Goal: Task Accomplishment & Management: Manage account settings

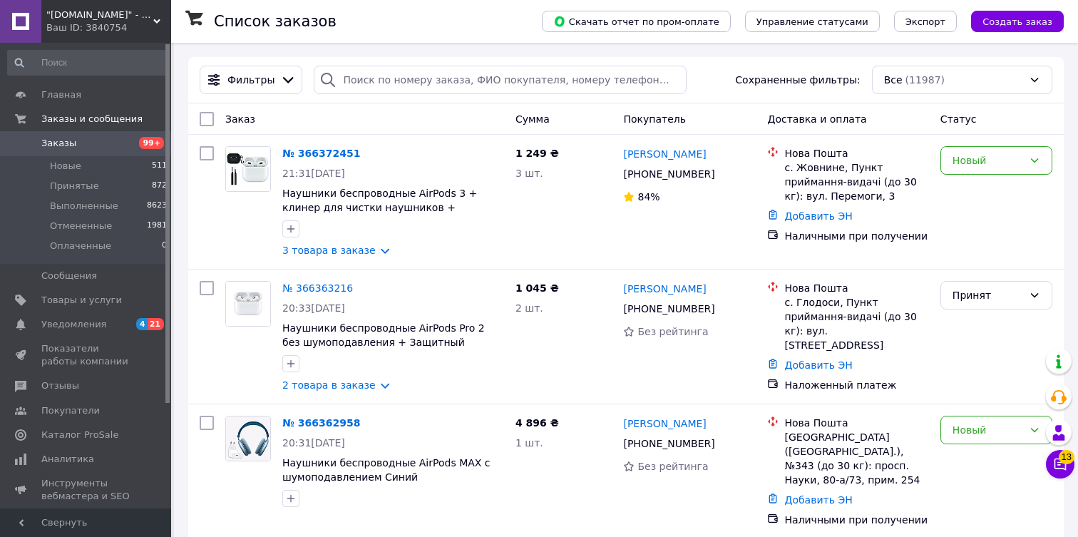
click at [96, 28] on div "Ваш ID: 3840754" at bounding box center [108, 27] width 125 height 13
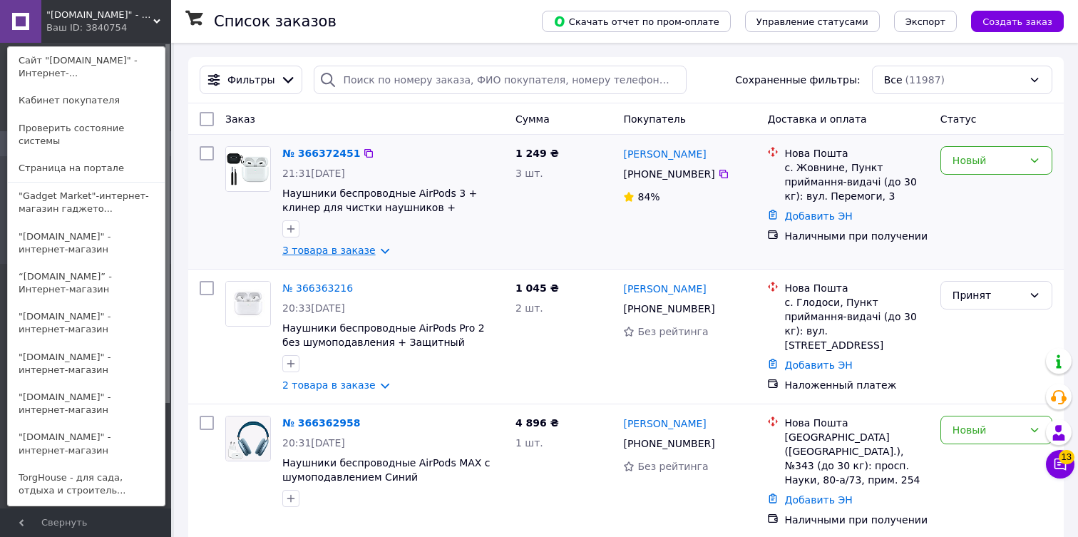
click at [376, 252] on link "3 товара в заказе" at bounding box center [328, 250] width 93 height 11
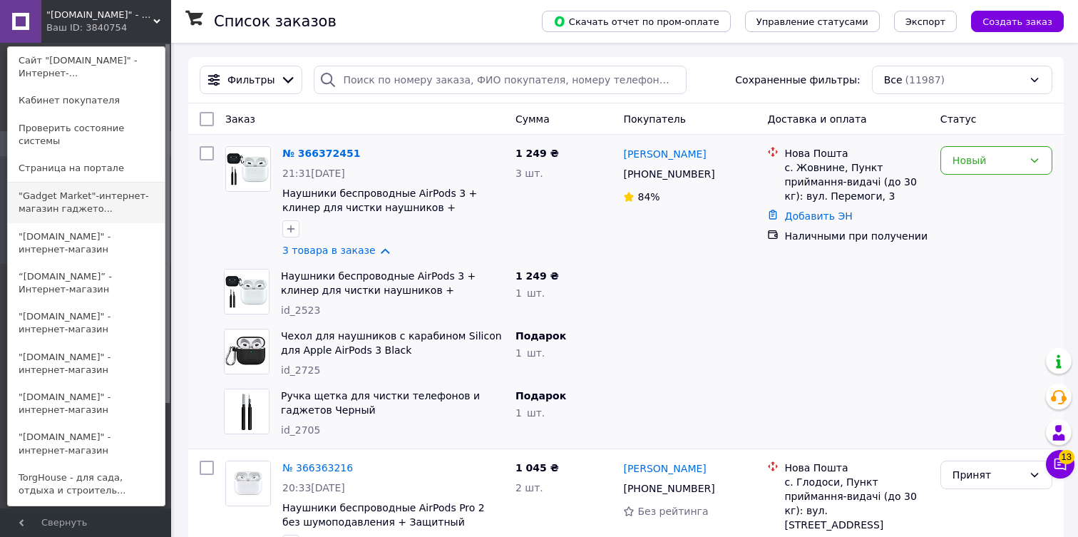
click at [66, 211] on link ""Gadget Market"-интернет-магазин гаджето..." at bounding box center [86, 203] width 157 height 40
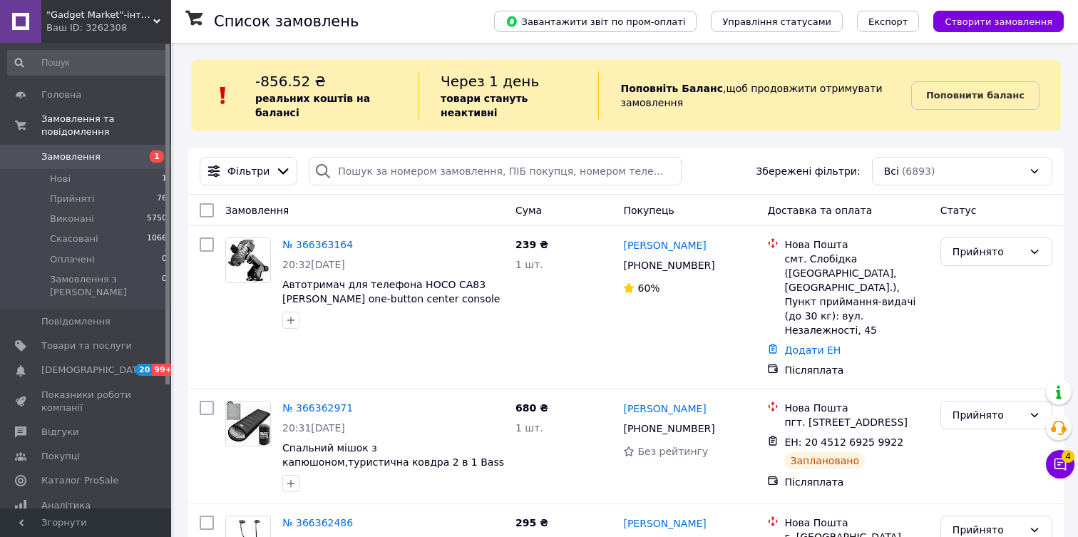
click at [152, 11] on span ""Gadget Market"-інтернет-магазин гаджетів та товарів для дому" at bounding box center [99, 15] width 107 height 13
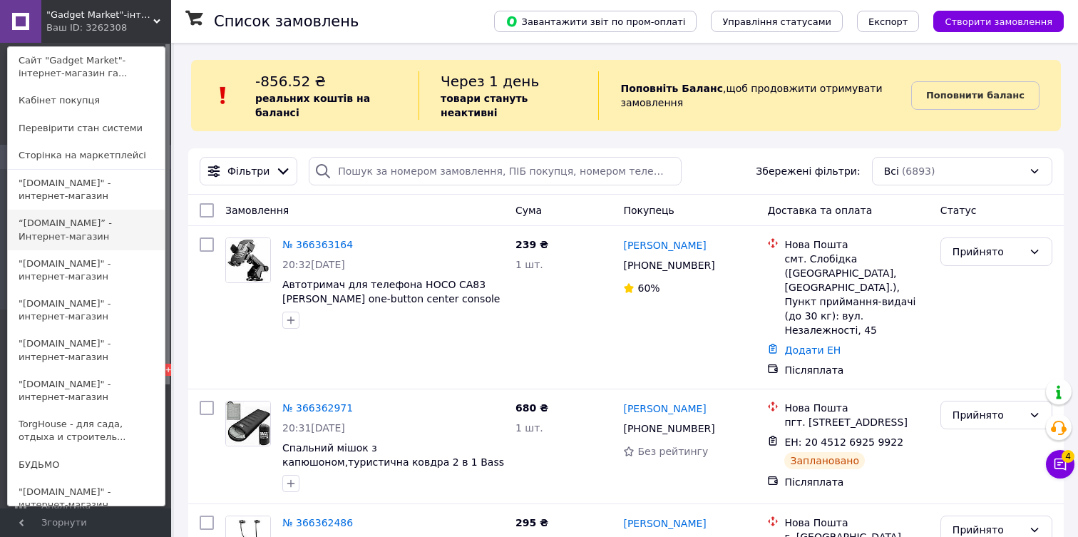
click at [58, 220] on link "“[DOMAIN_NAME]” - Интернет-магазин" at bounding box center [86, 230] width 157 height 40
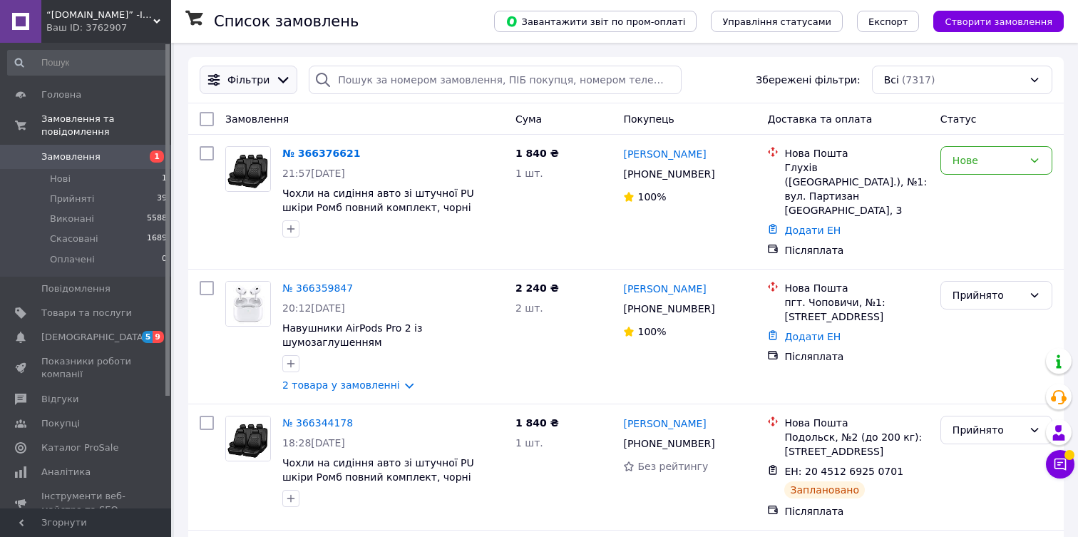
click at [272, 88] on div at bounding box center [282, 80] width 21 height 16
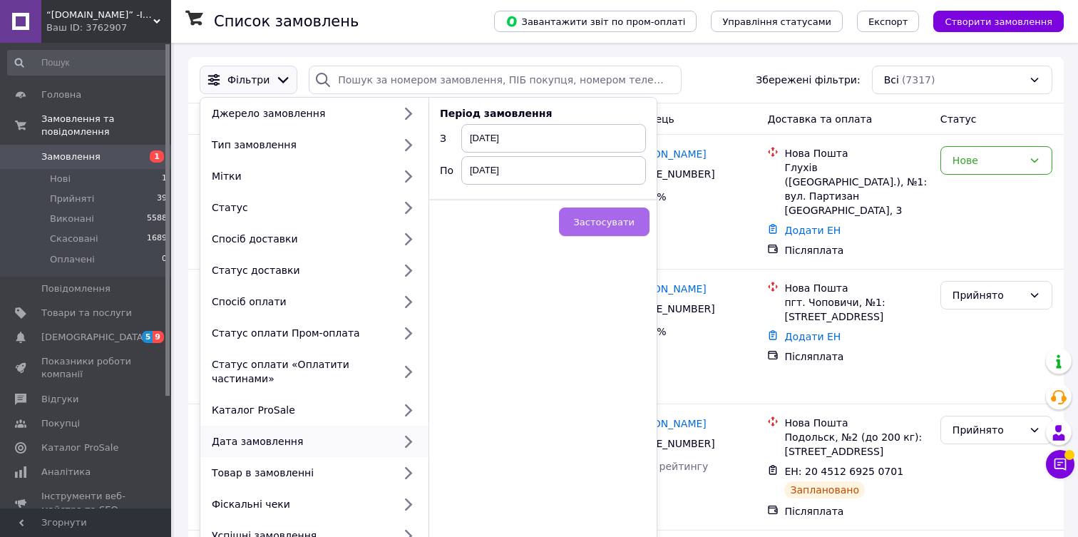
click at [587, 223] on span "Застосувати" at bounding box center [604, 222] width 61 height 11
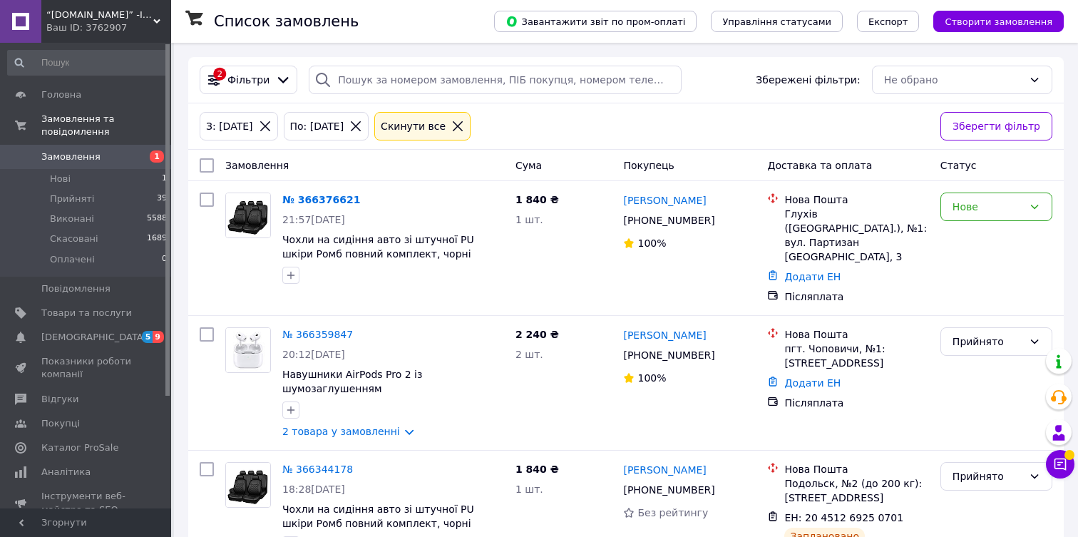
click at [206, 160] on input "checkbox" at bounding box center [207, 165] width 14 height 14
checkbox input "true"
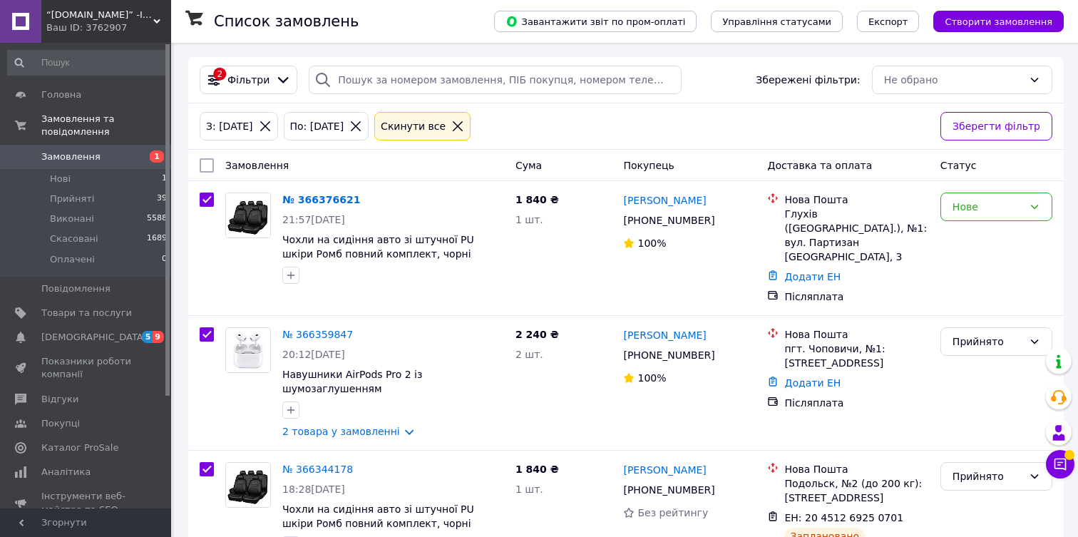
checkbox input "true"
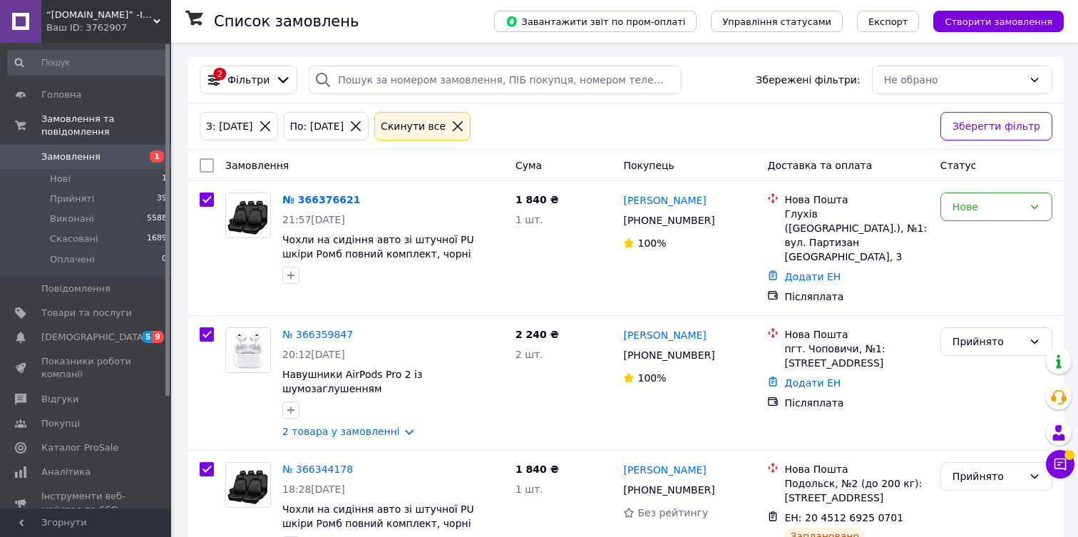
checkbox input "true"
click at [133, 29] on div "Ваш ID: 3762907" at bounding box center [108, 27] width 125 height 13
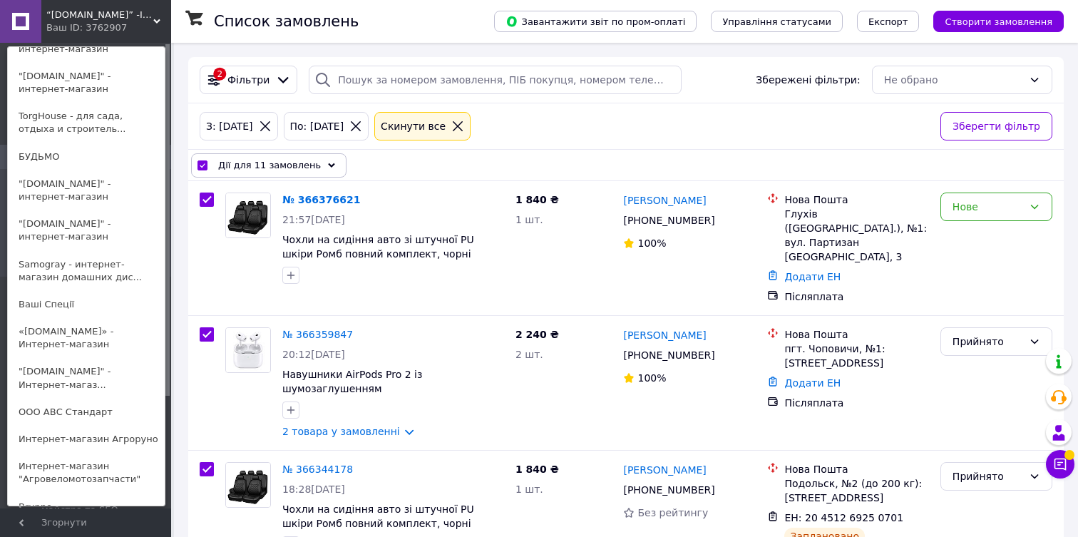
scroll to position [322, 0]
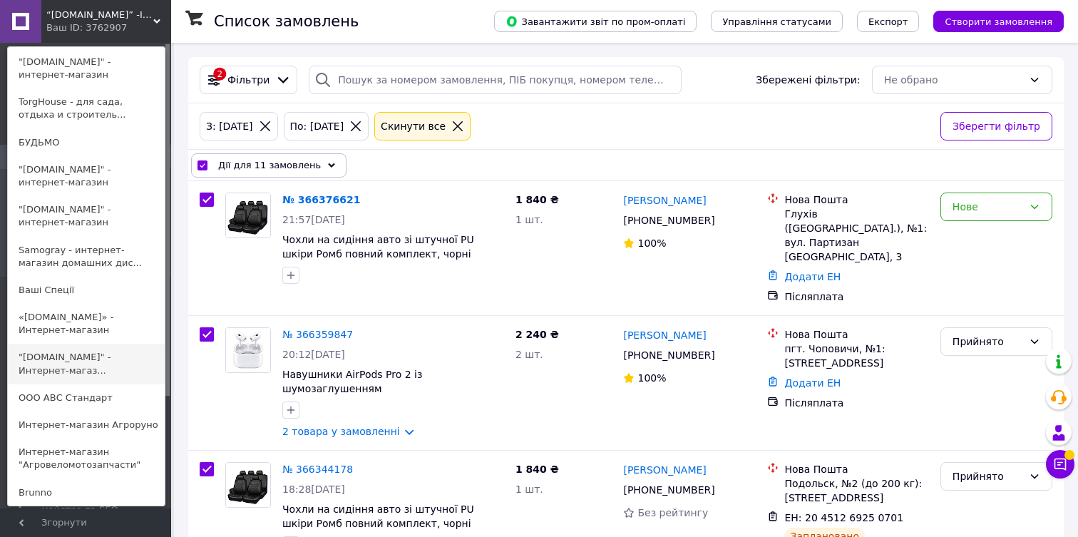
click at [94, 365] on link ""[DOMAIN_NAME]" - Интернет-магаз..." at bounding box center [86, 364] width 157 height 40
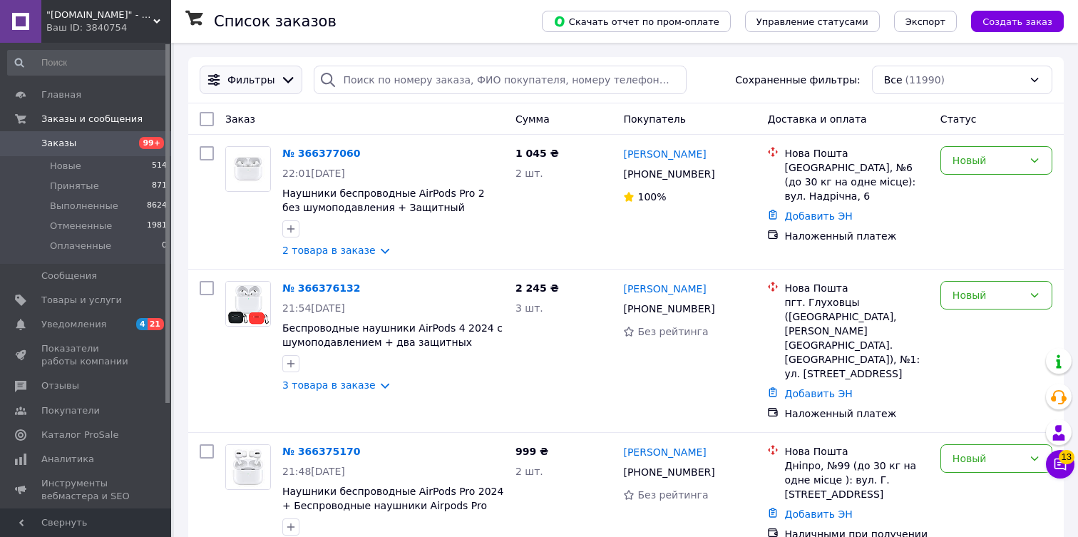
click at [281, 71] on div "Фильтры" at bounding box center [251, 80] width 103 height 29
click at [280, 83] on icon at bounding box center [288, 80] width 16 height 16
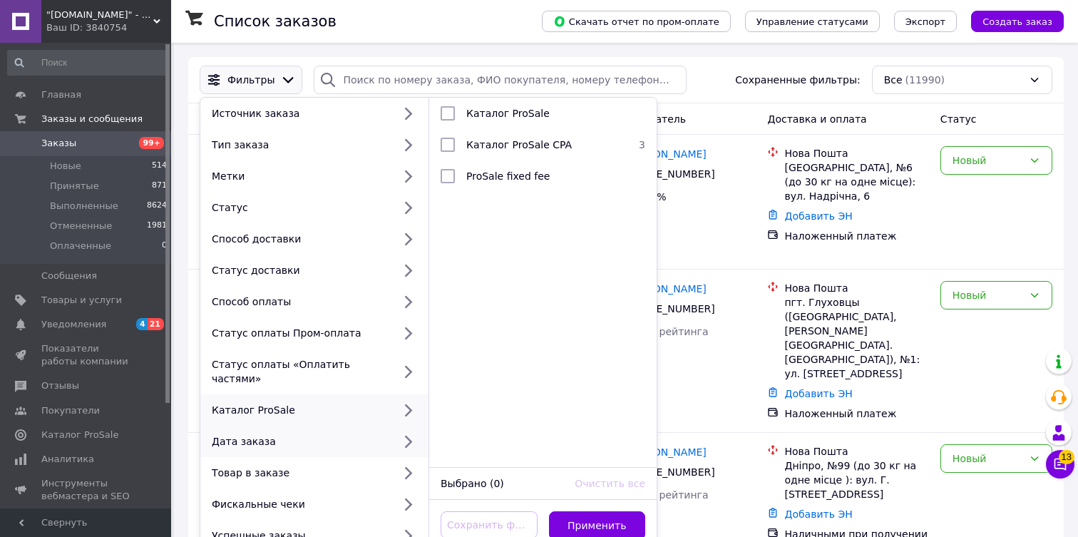
click at [399, 432] on icon at bounding box center [408, 441] width 19 height 19
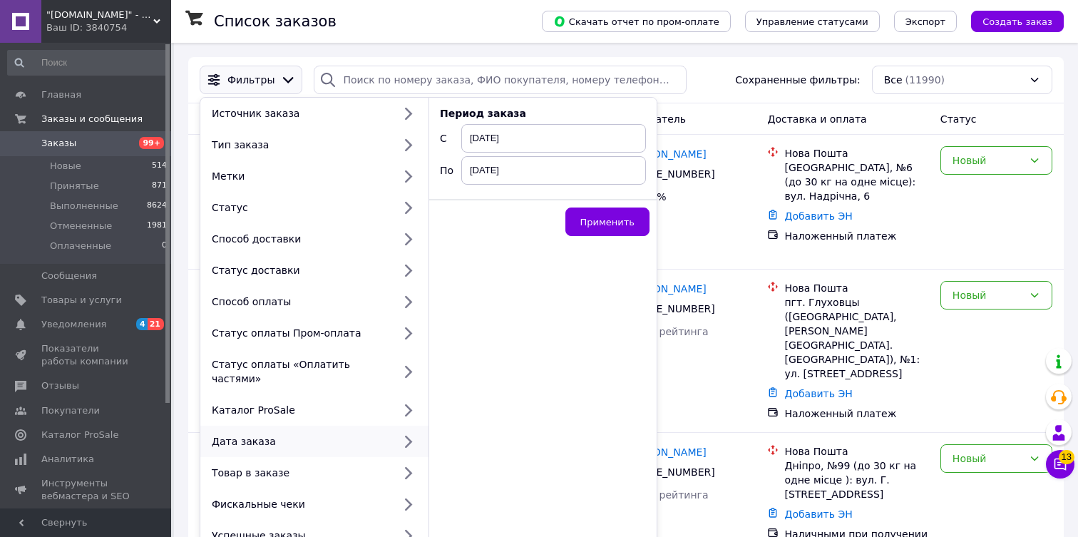
click at [386, 434] on div "Дата заказа" at bounding box center [299, 441] width 187 height 14
click at [617, 224] on span "Применить" at bounding box center [607, 222] width 54 height 11
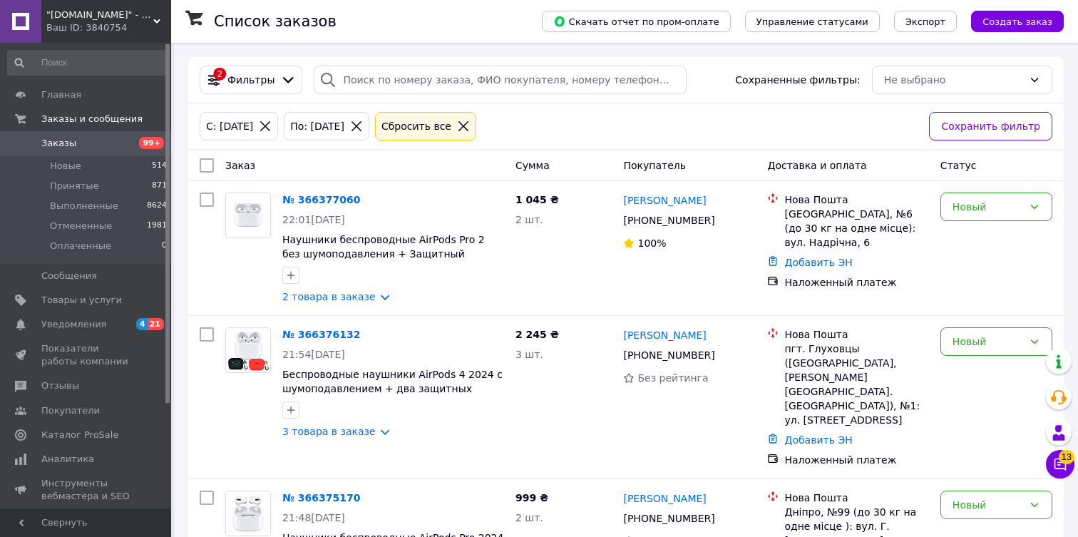
click at [205, 166] on input "checkbox" at bounding box center [207, 165] width 14 height 14
checkbox input "true"
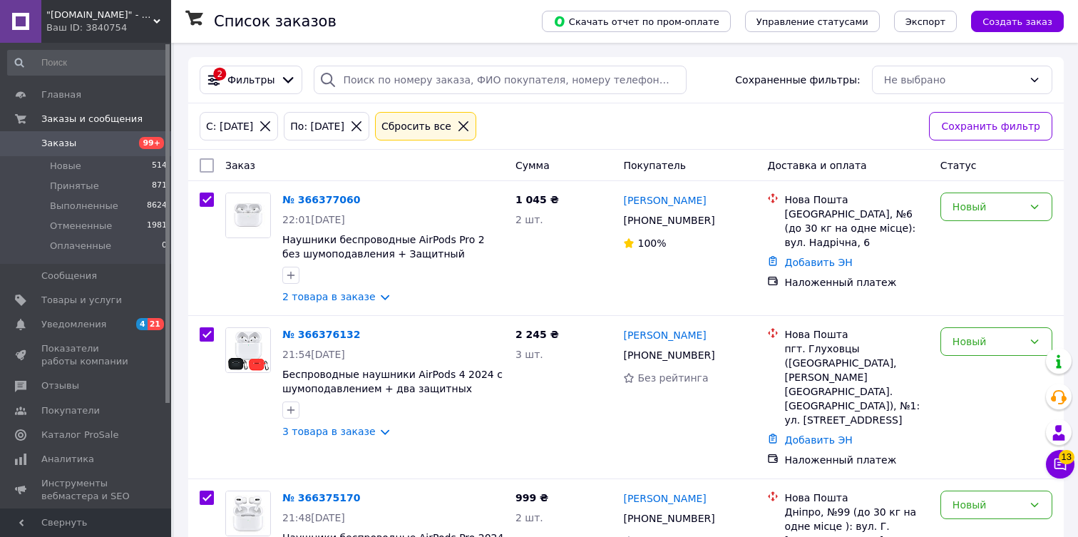
checkbox input "true"
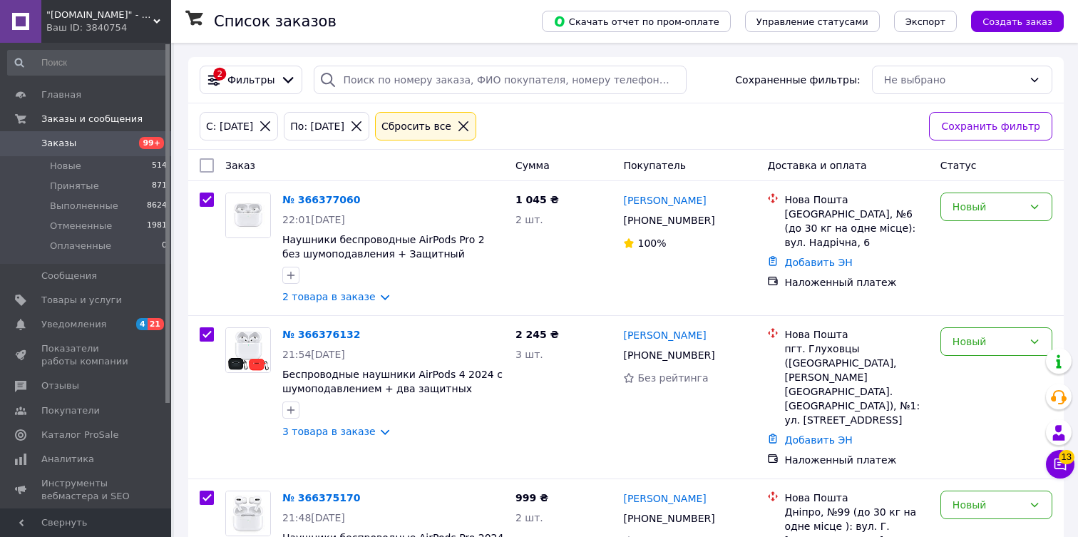
checkbox input "true"
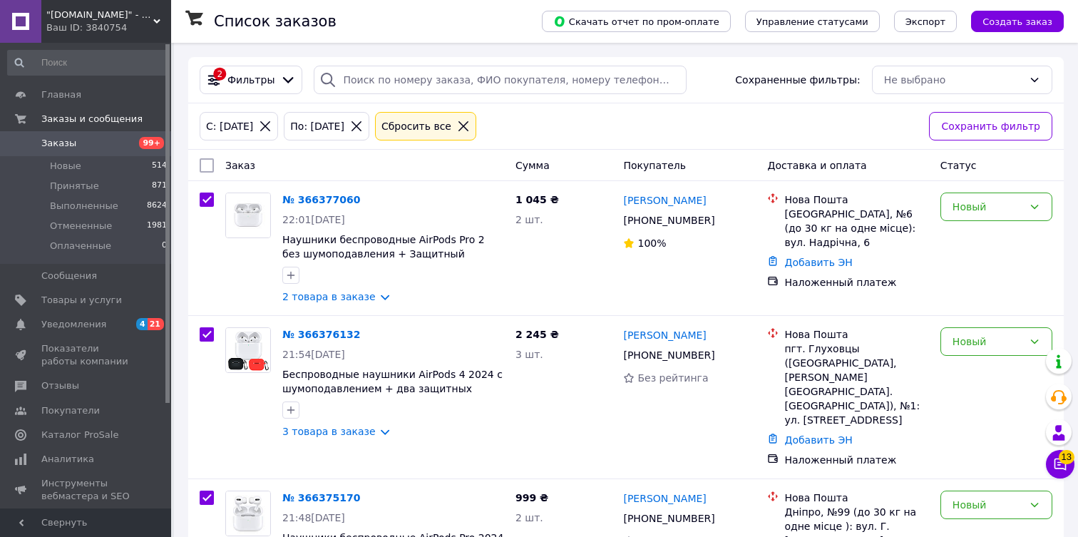
checkbox input "true"
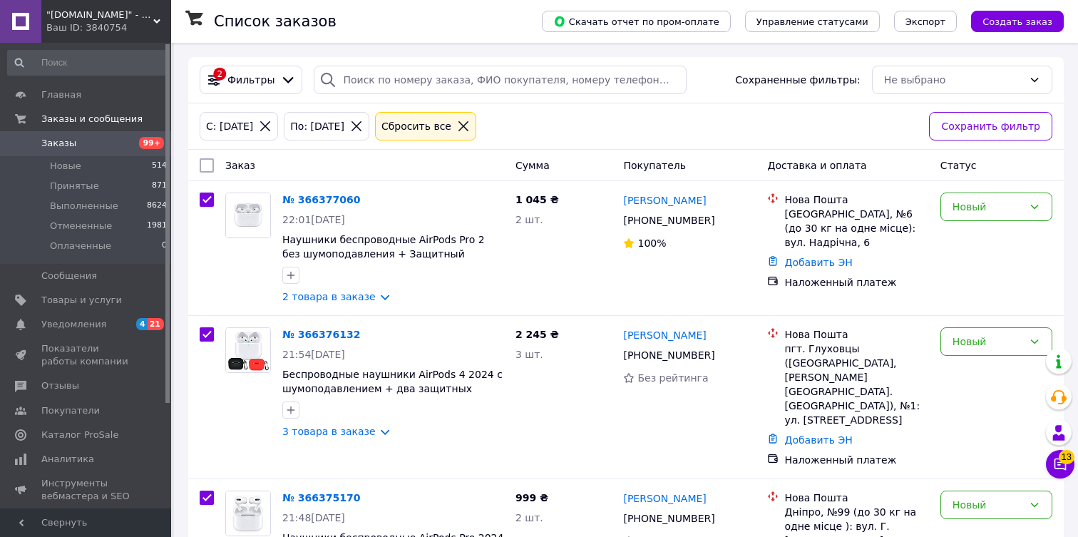
checkbox input "true"
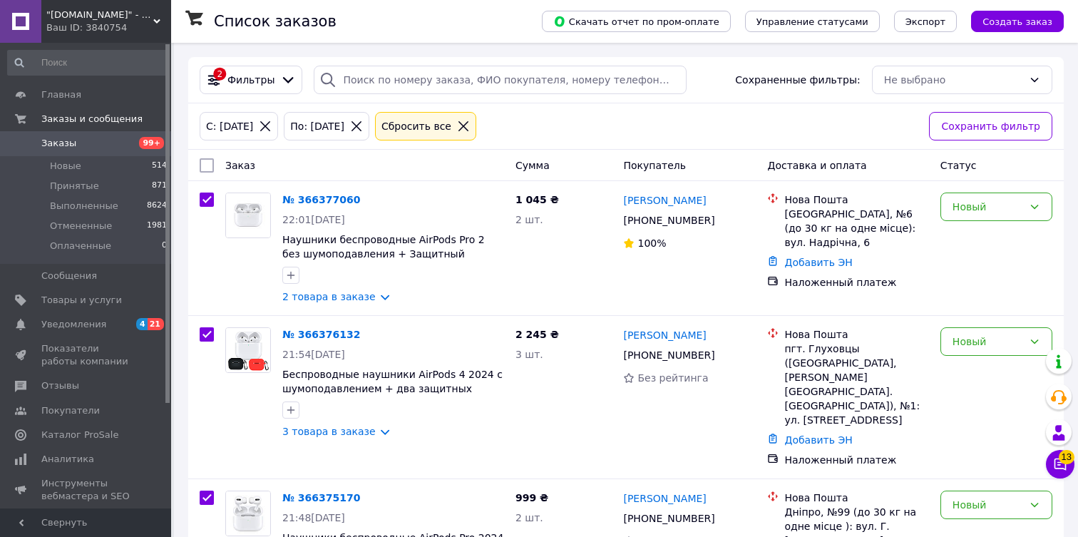
checkbox input "true"
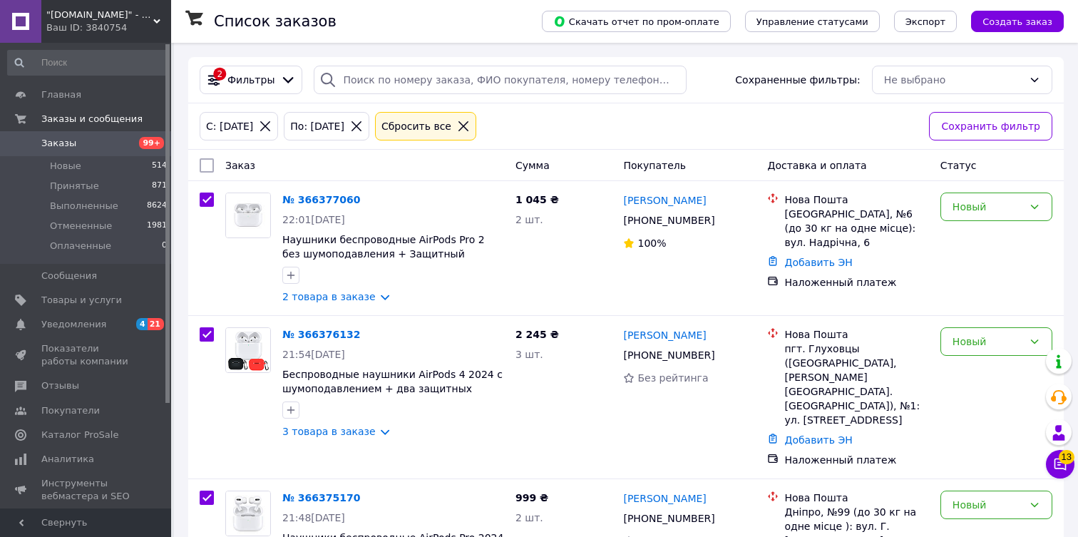
checkbox input "true"
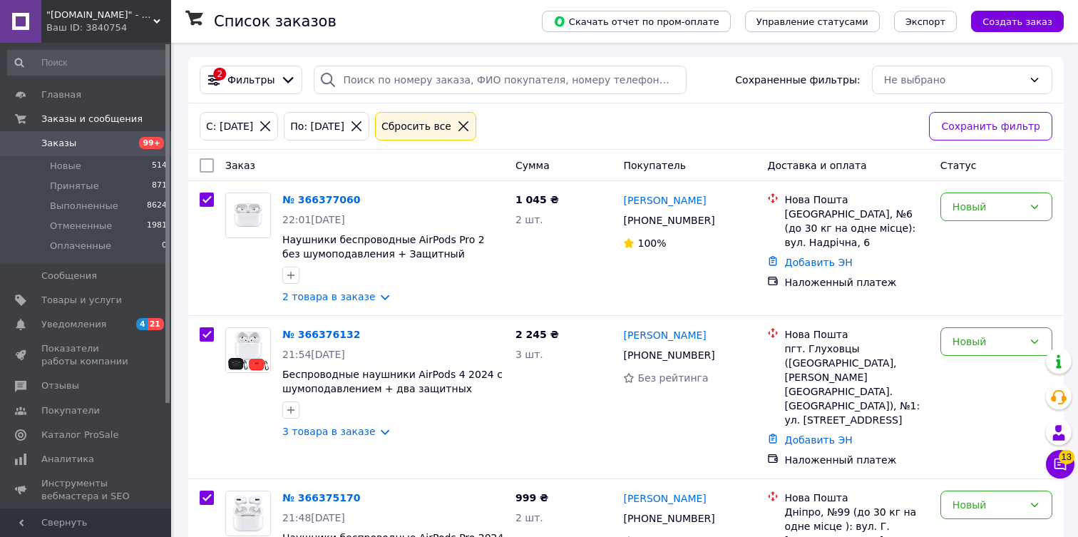
checkbox input "true"
click at [142, 24] on div "Ваш ID: 3840754" at bounding box center [108, 27] width 125 height 13
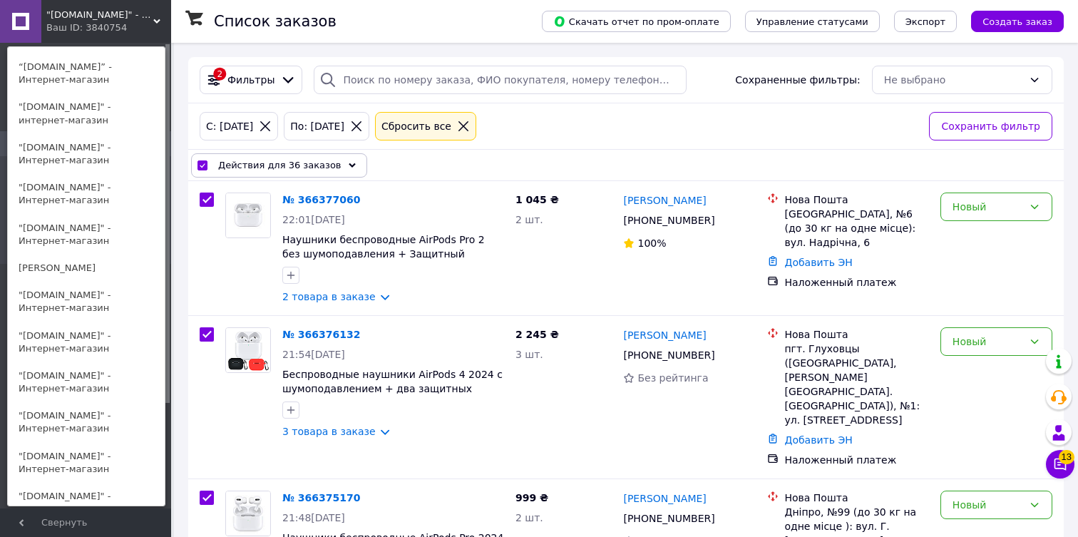
scroll to position [911, 0]
click at [85, 310] on link ""[DOMAIN_NAME]" - Интернет-магазин" at bounding box center [86, 299] width 157 height 40
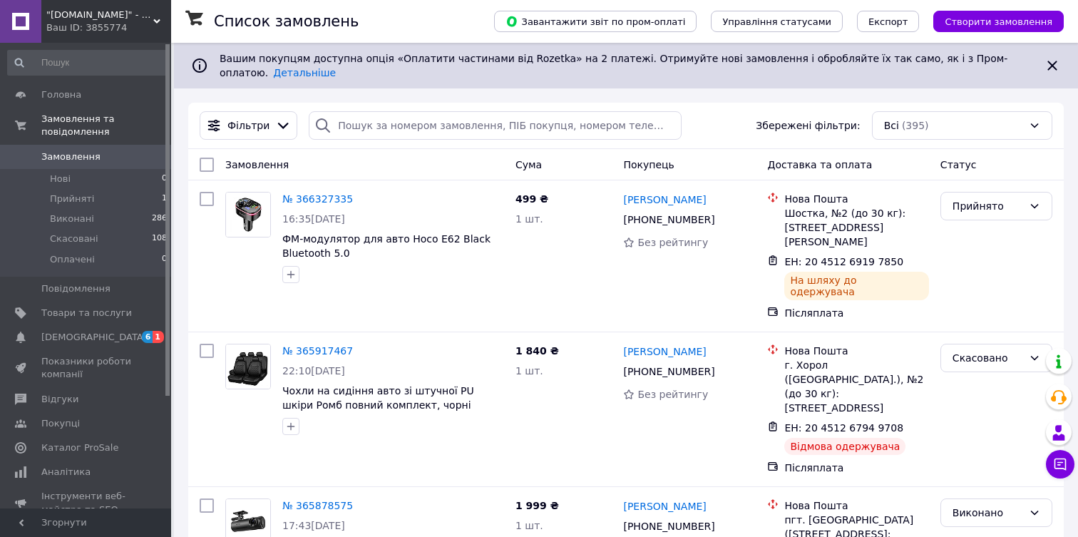
click at [147, 23] on div "Ваш ID: 3855774" at bounding box center [108, 27] width 125 height 13
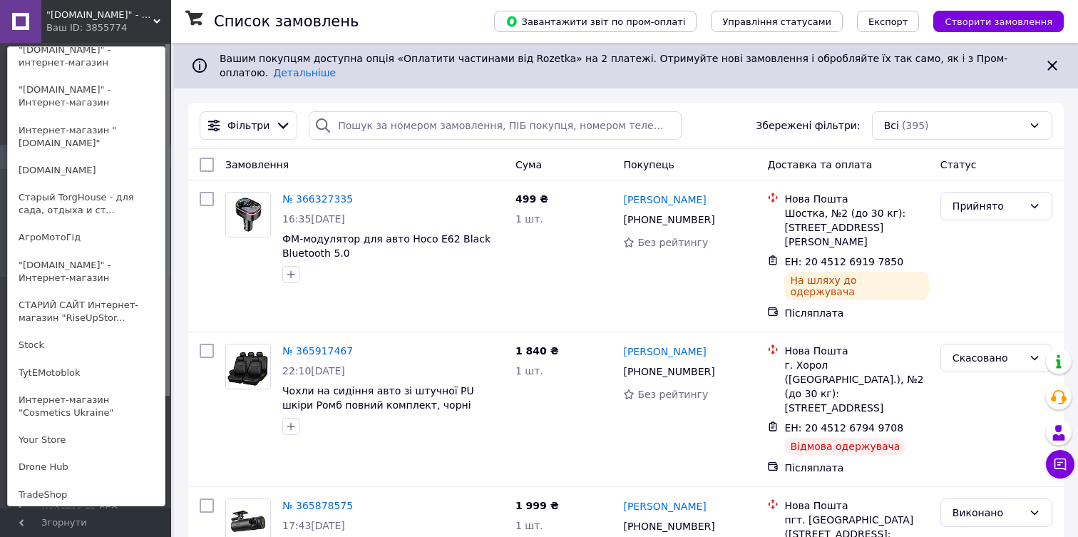
scroll to position [1423, 0]
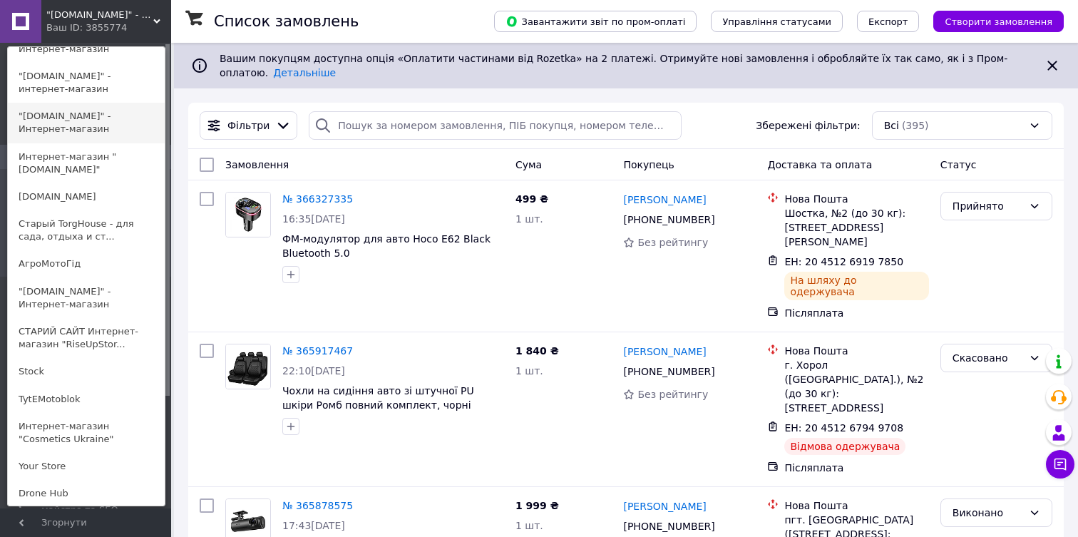
click at [70, 116] on link ""oneshop1.com.ua" - Интернет-магазин" at bounding box center [86, 123] width 157 height 40
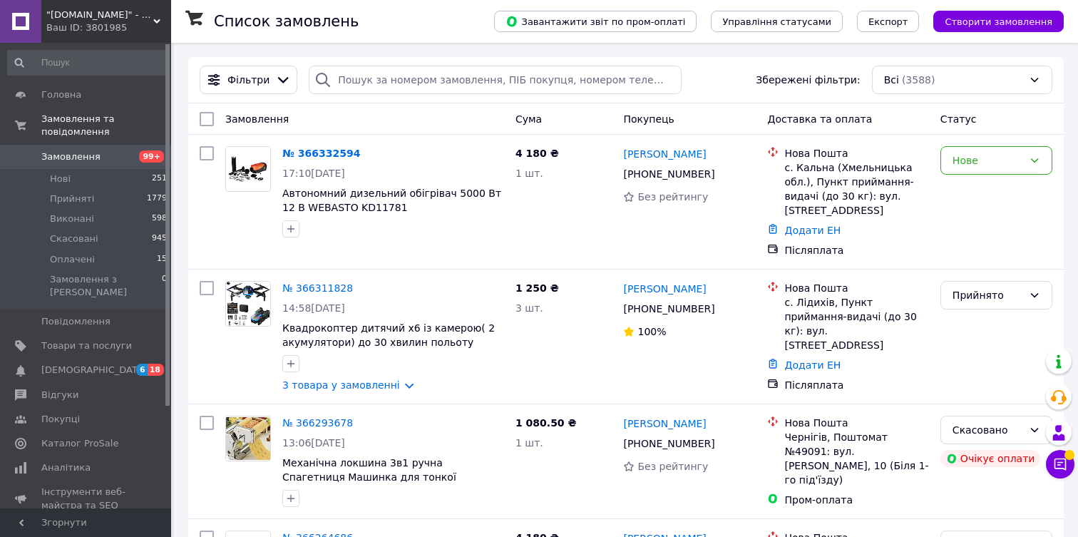
click at [95, 22] on div "Ваш ID: 3801985" at bounding box center [108, 27] width 125 height 13
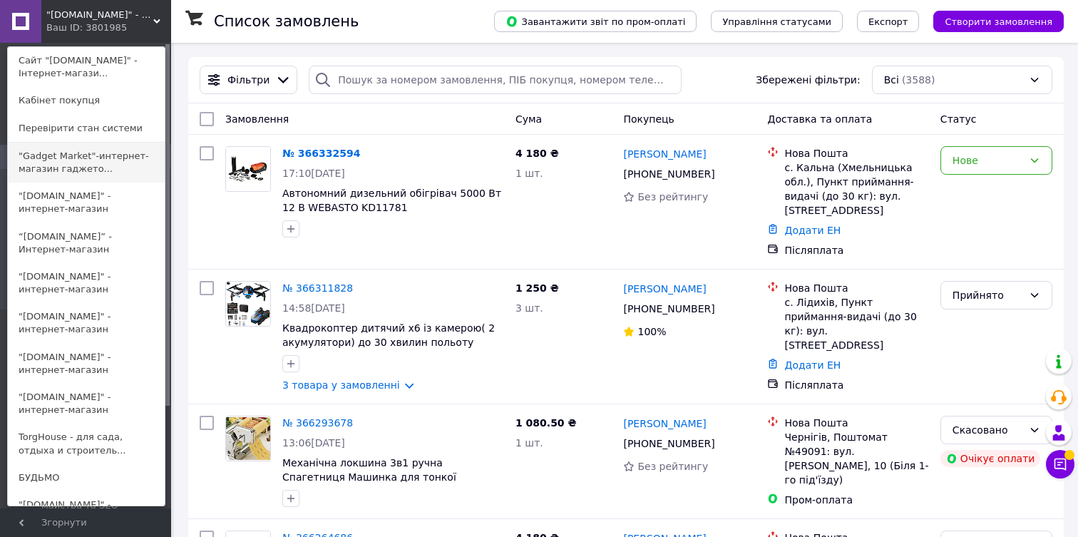
click at [73, 163] on link ""Gadget Market"-интернет-магазин гаджето..." at bounding box center [86, 163] width 157 height 40
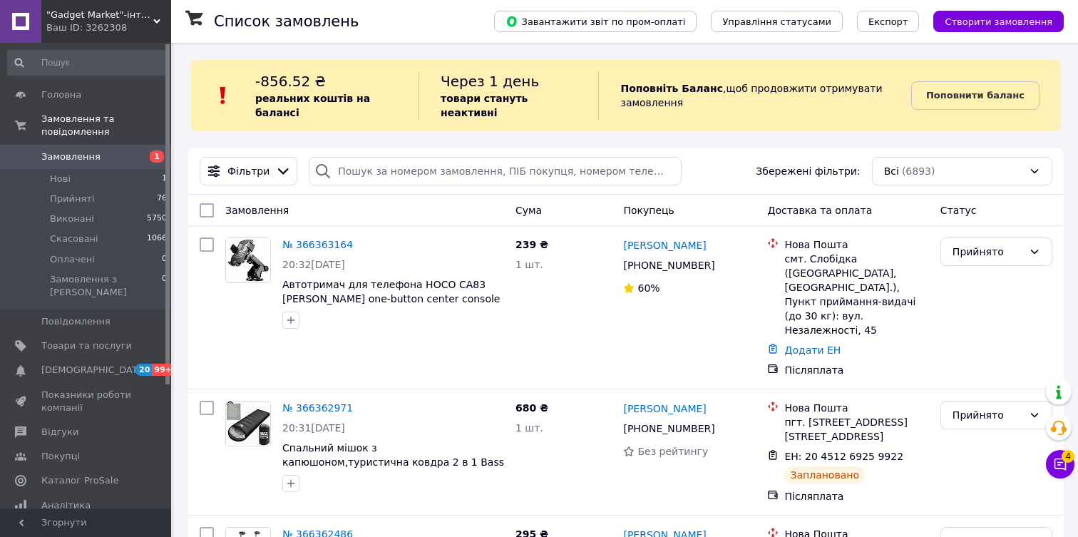
click at [91, 12] on span ""Gadget Market"-інтернет-магазин гаджетів та товарів для дому" at bounding box center [99, 15] width 107 height 13
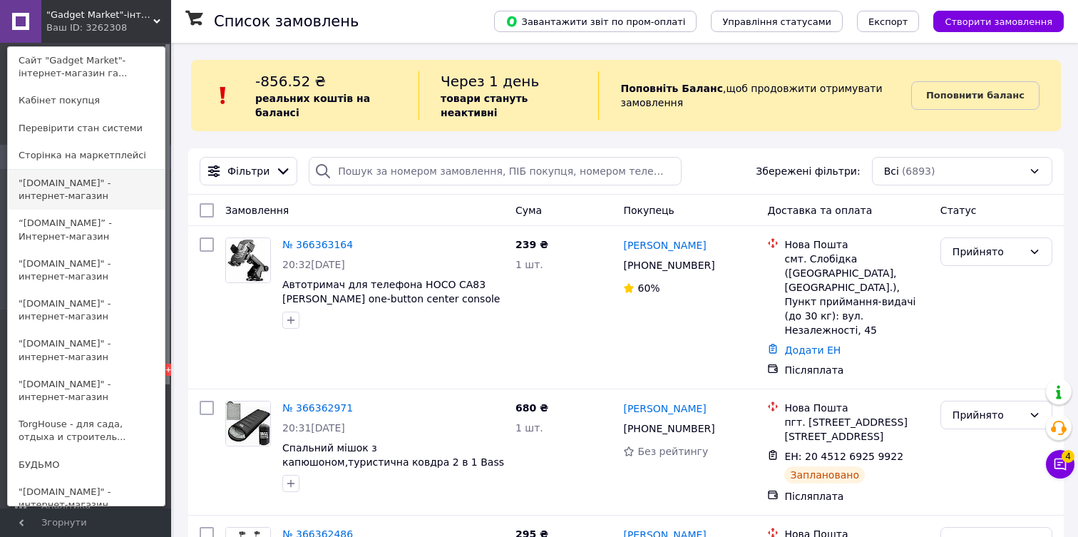
click at [72, 185] on link ""[DOMAIN_NAME]" - интернет-магазин" at bounding box center [86, 190] width 157 height 40
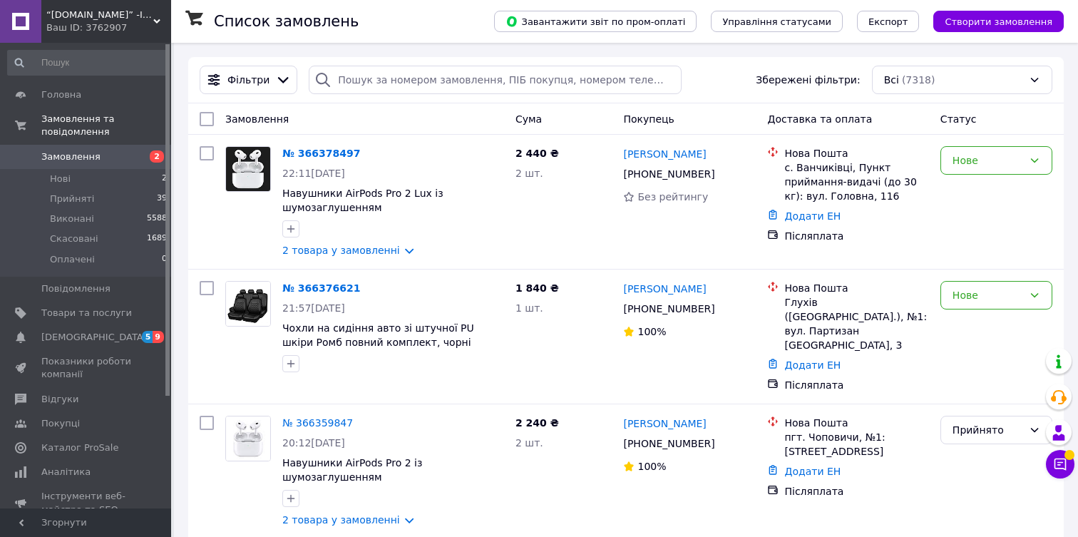
click at [135, 25] on div "Ваш ID: 3762907" at bounding box center [108, 27] width 125 height 13
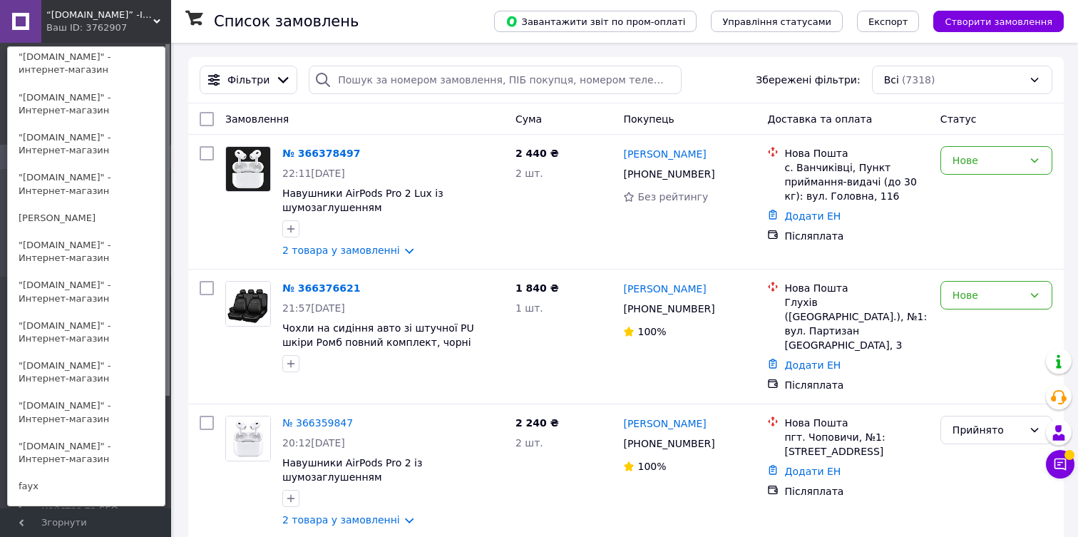
scroll to position [946, 0]
click at [85, 331] on link ""[DOMAIN_NAME]" - Интернет-магазин" at bounding box center [86, 332] width 157 height 40
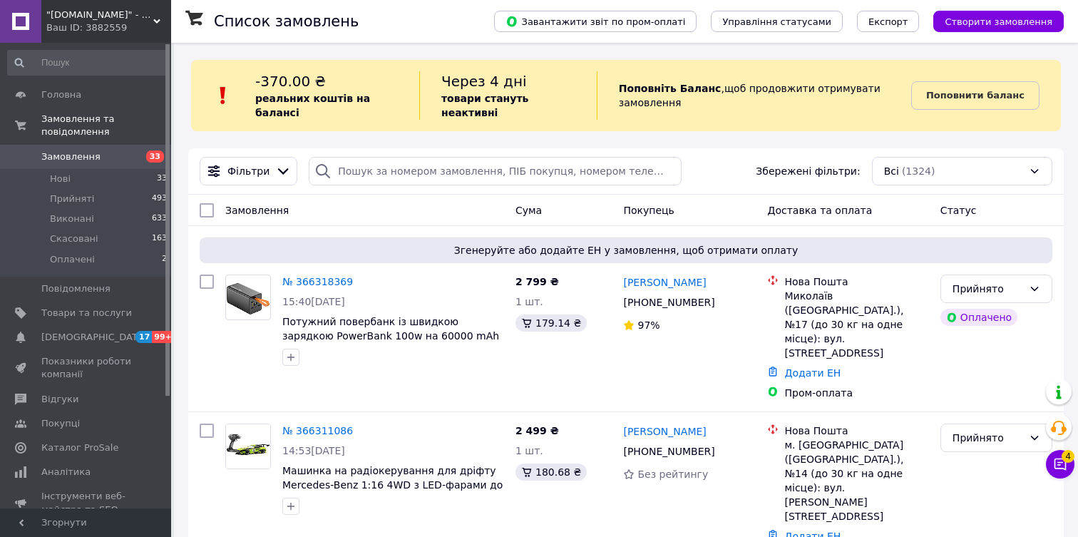
click at [144, 26] on div "Ваш ID: 3882559" at bounding box center [108, 27] width 125 height 13
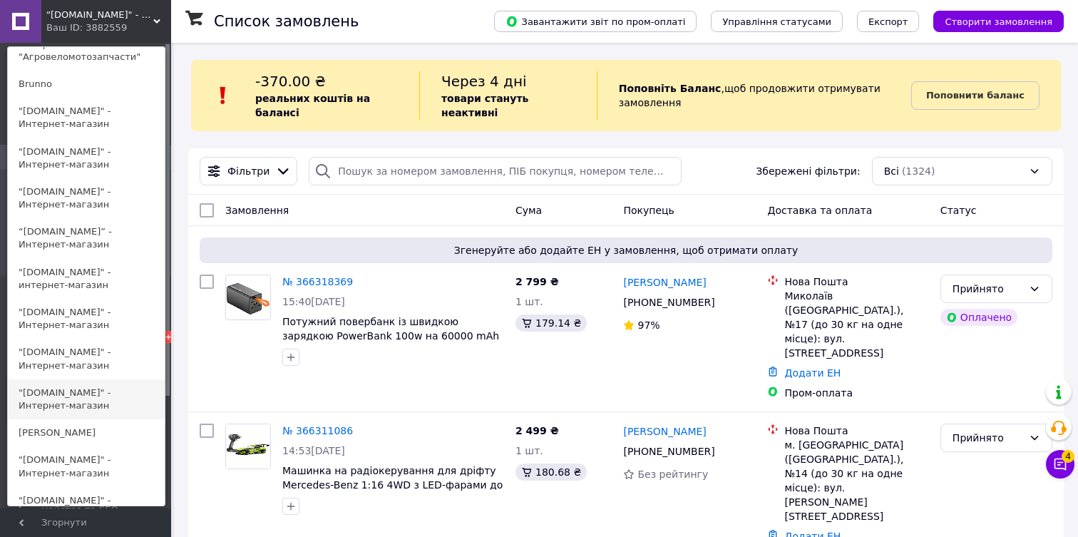
scroll to position [772, 0]
click at [143, 19] on span ""[DOMAIN_NAME]" - Інтернет-магазин" at bounding box center [99, 15] width 107 height 13
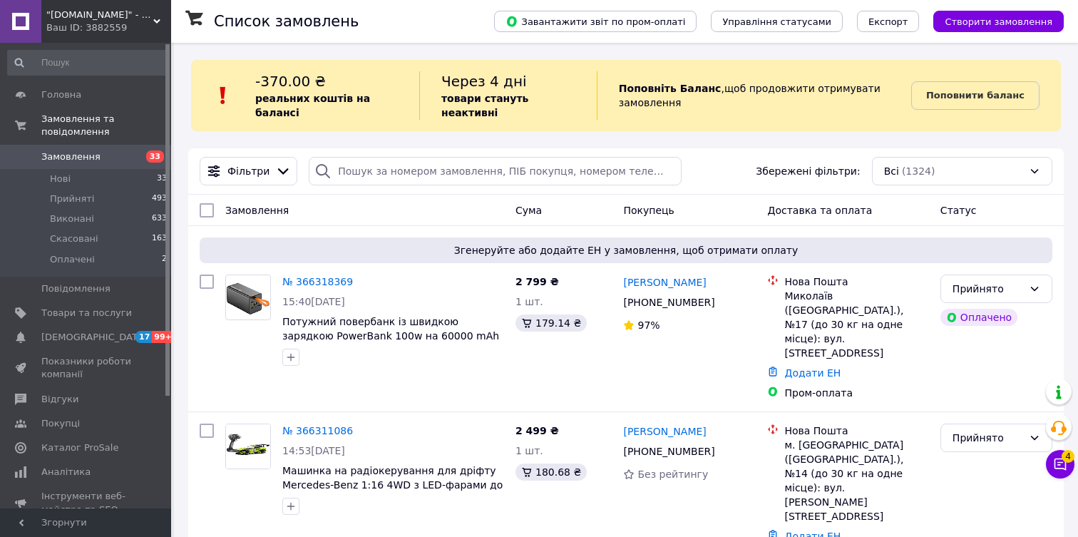
click at [113, 22] on div "Ваш ID: 3882559" at bounding box center [108, 27] width 125 height 13
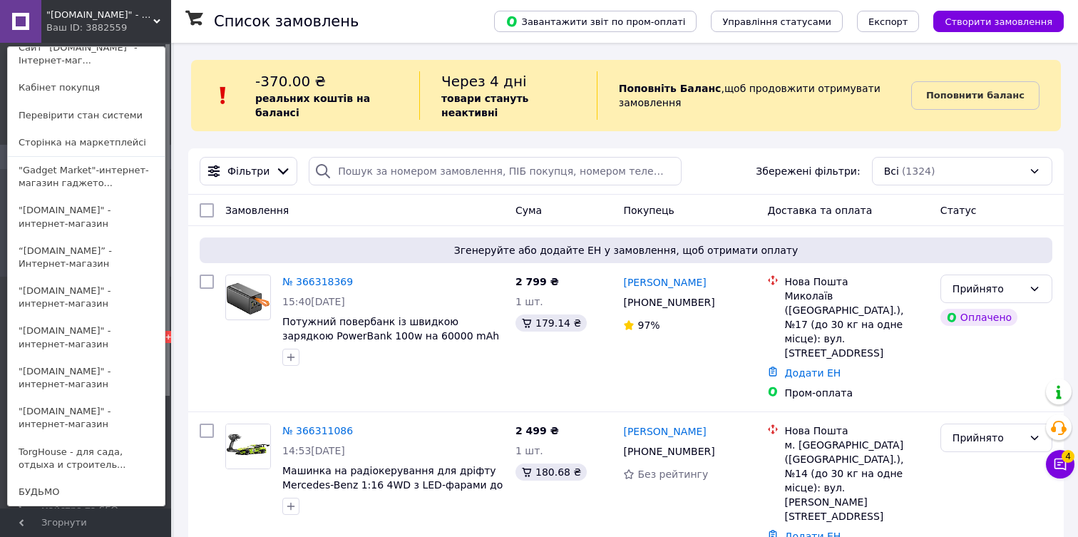
scroll to position [0, 0]
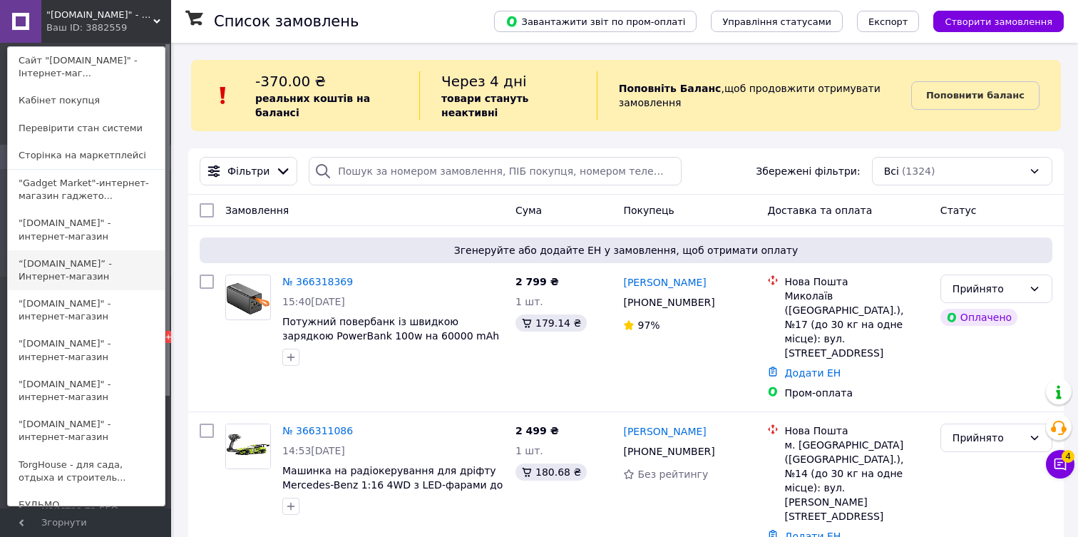
click at [74, 268] on link "“biz-shop.com.ua” - Интернет-магазин" at bounding box center [86, 270] width 157 height 40
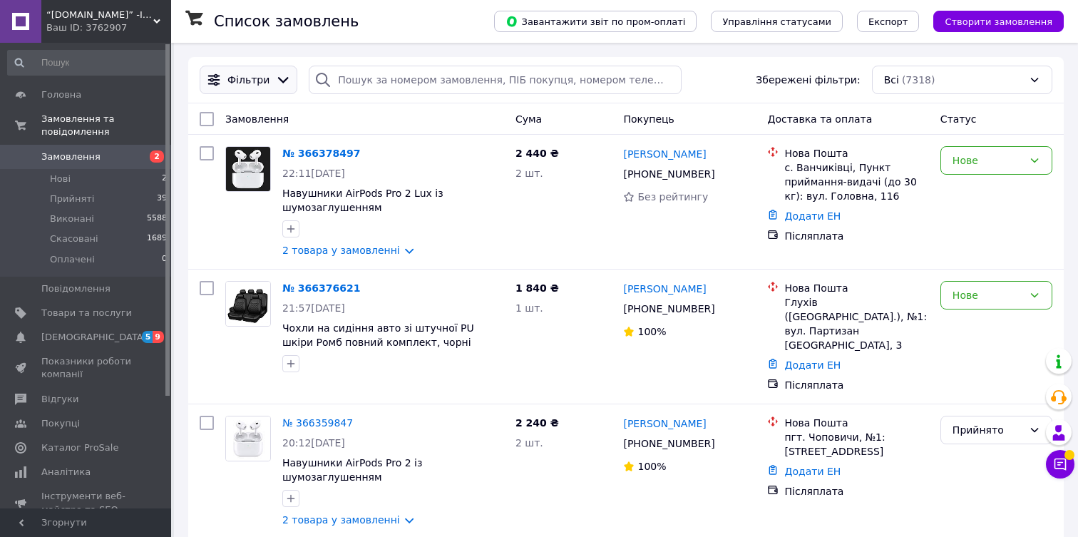
click at [226, 81] on div "Фільтри" at bounding box center [249, 80] width 48 height 14
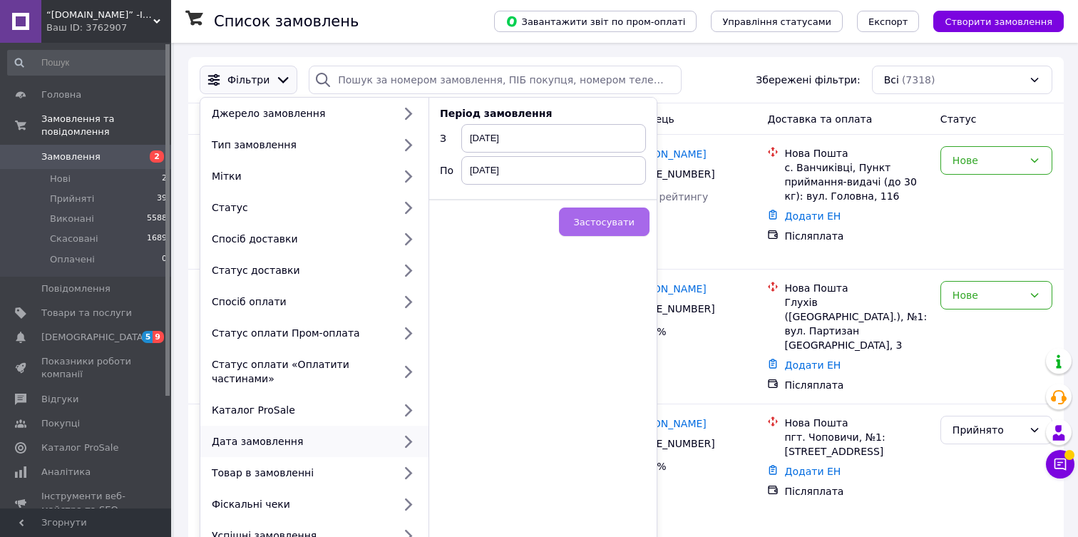
click at [611, 225] on span "Застосувати" at bounding box center [604, 222] width 61 height 11
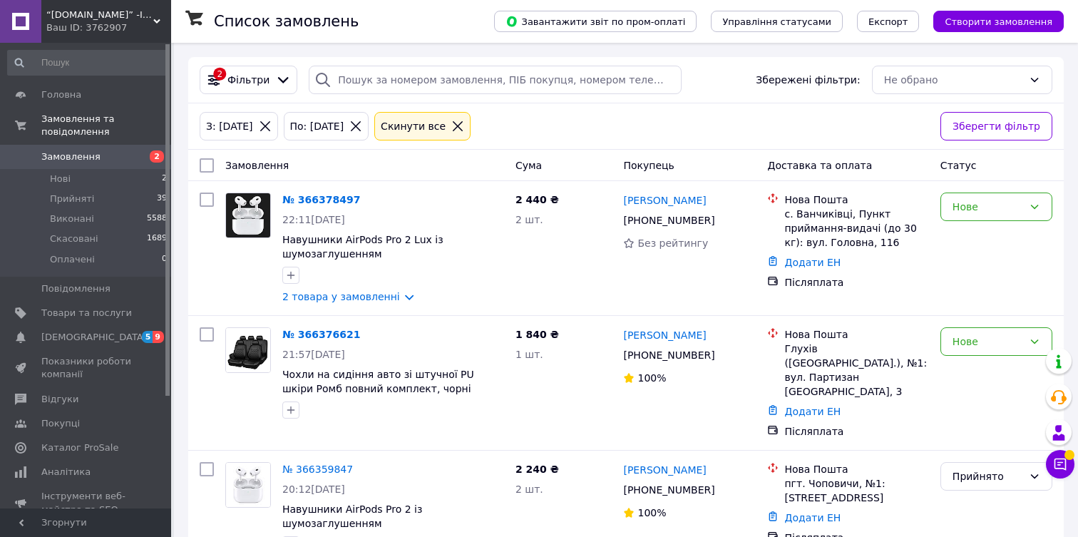
click at [202, 164] on input "checkbox" at bounding box center [207, 165] width 14 height 14
checkbox input "true"
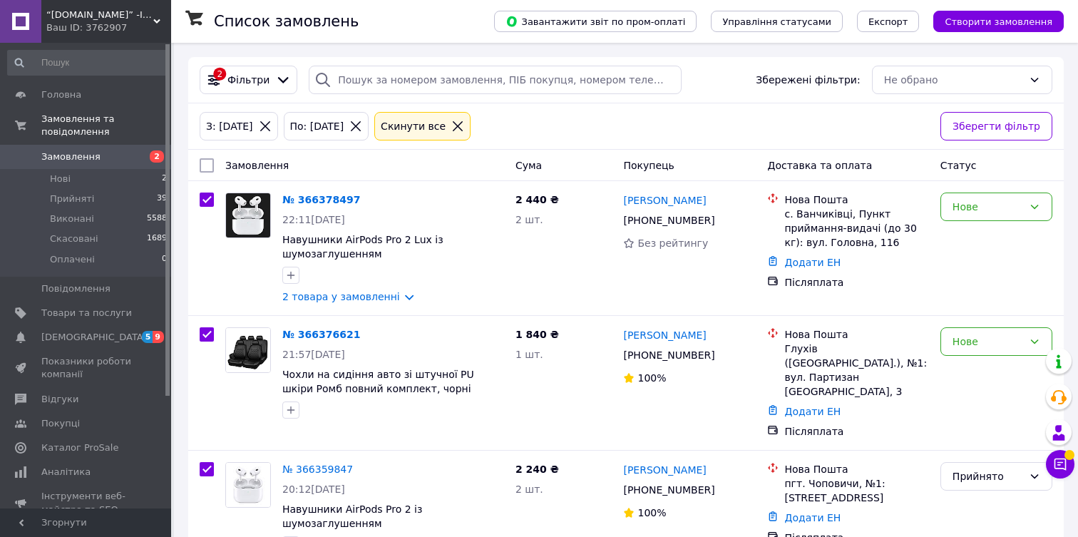
checkbox input "true"
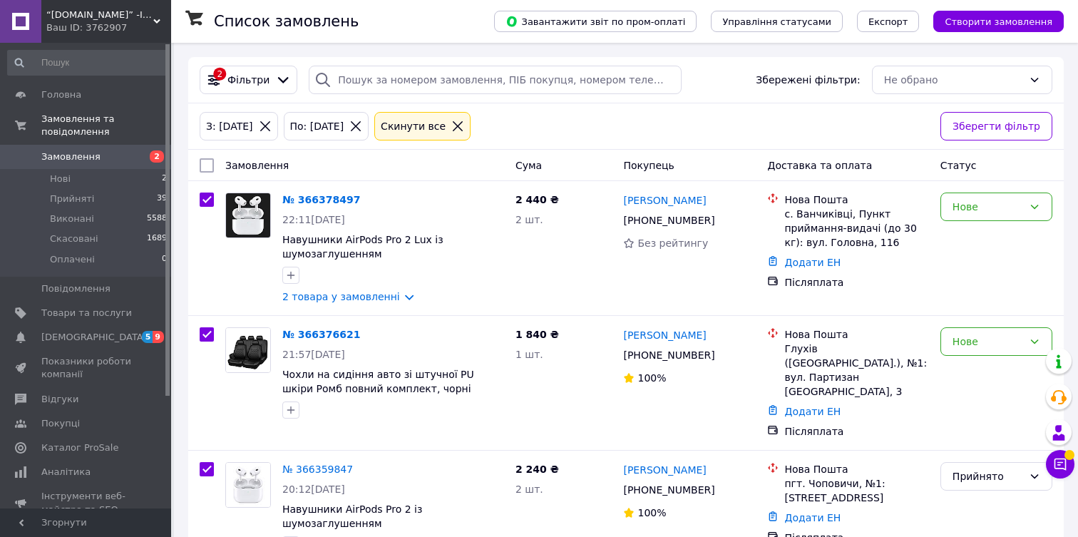
checkbox input "true"
click at [138, 21] on span "“[DOMAIN_NAME]” -Інтернет-магазин" at bounding box center [99, 15] width 107 height 13
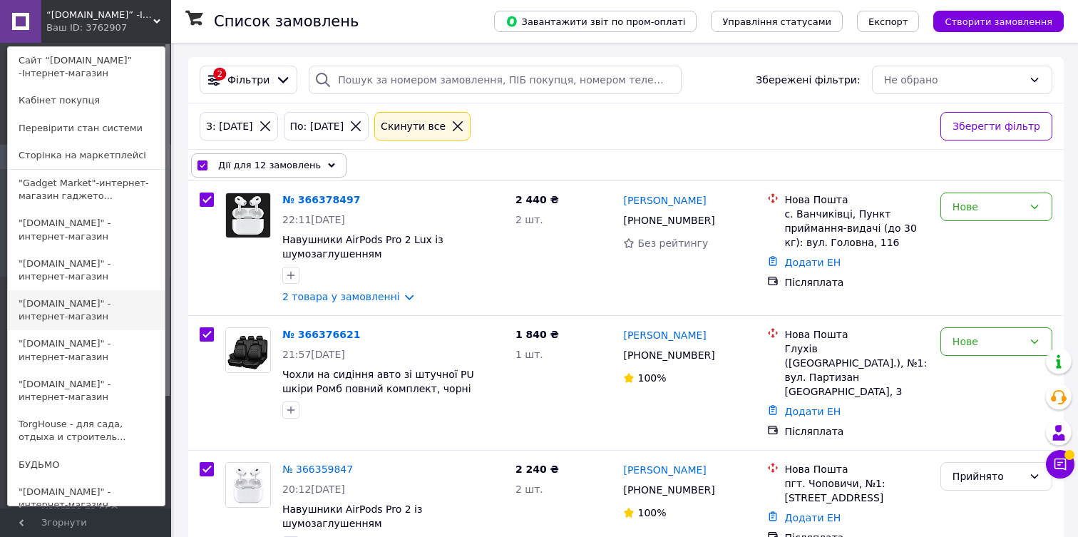
click at [78, 311] on link ""[DOMAIN_NAME]" - интернет-магазин" at bounding box center [86, 310] width 157 height 40
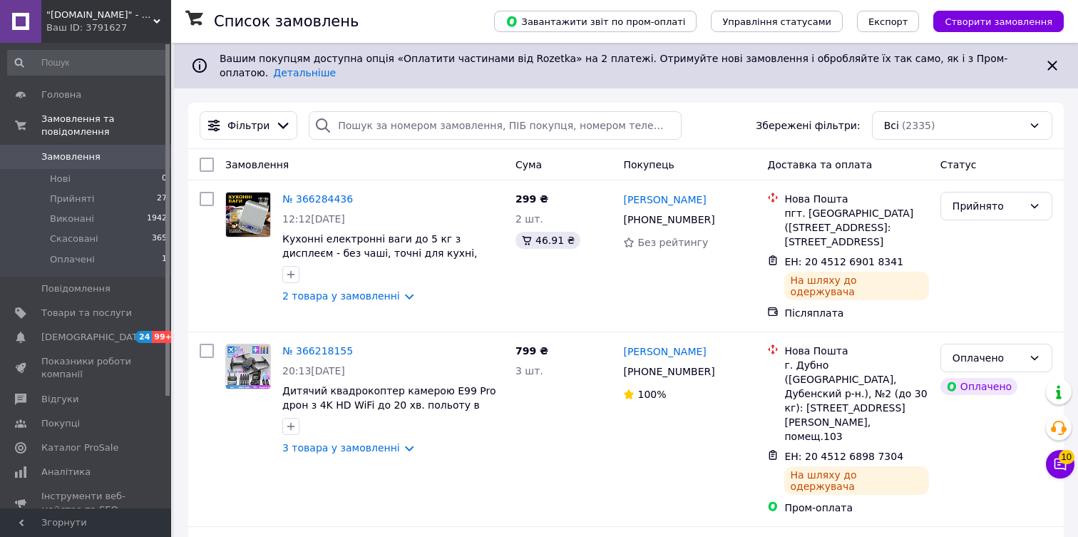
click at [119, 19] on span ""[DOMAIN_NAME]" - інтернет-магазин" at bounding box center [99, 15] width 107 height 13
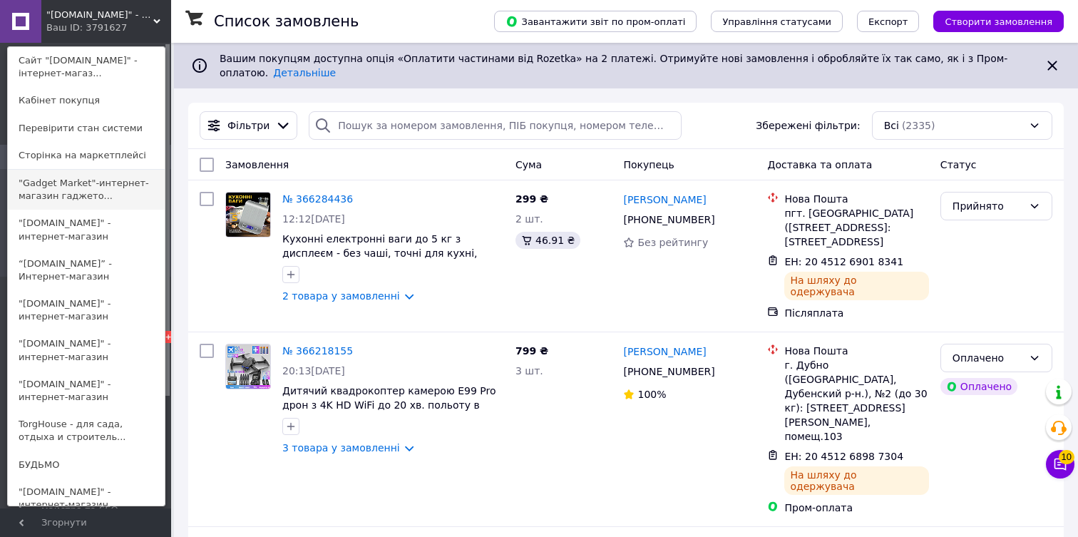
click at [61, 187] on link ""Gadget Market"-интернет-магазин гаджето..." at bounding box center [86, 190] width 157 height 40
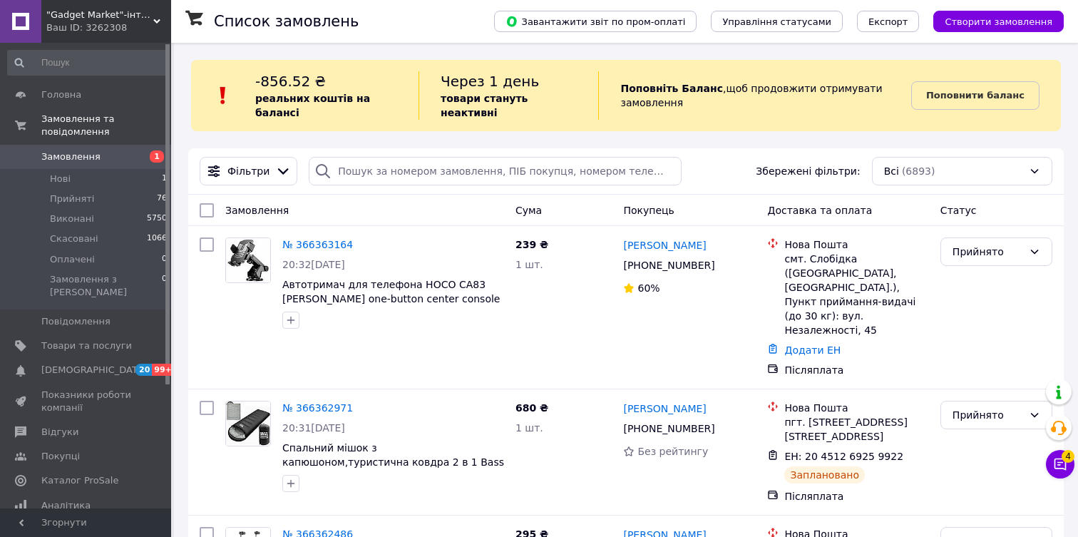
click at [114, 25] on div "Ваш ID: 3262308" at bounding box center [108, 27] width 125 height 13
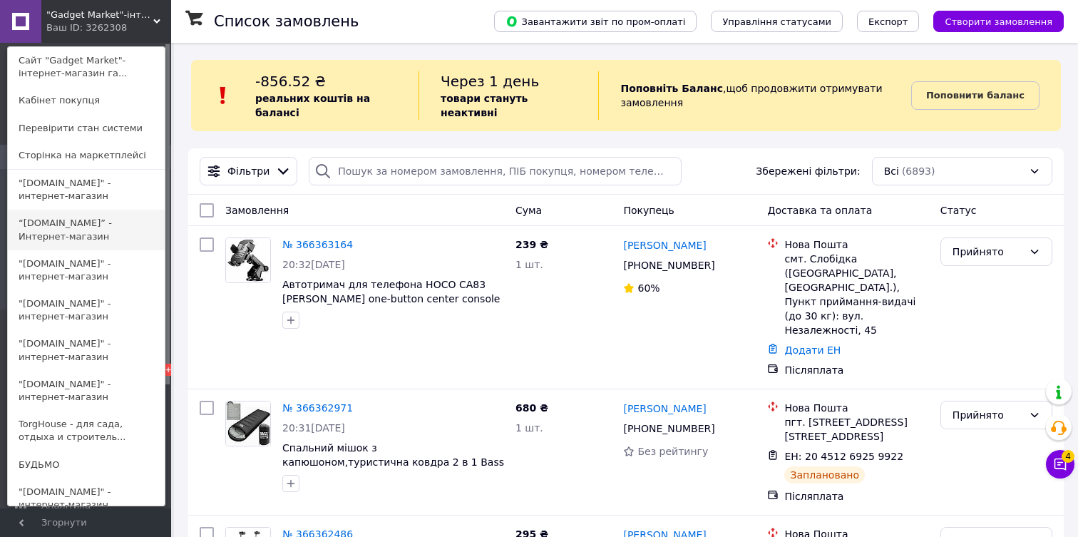
click at [92, 219] on link "“[DOMAIN_NAME]” - Интернет-магазин" at bounding box center [86, 230] width 157 height 40
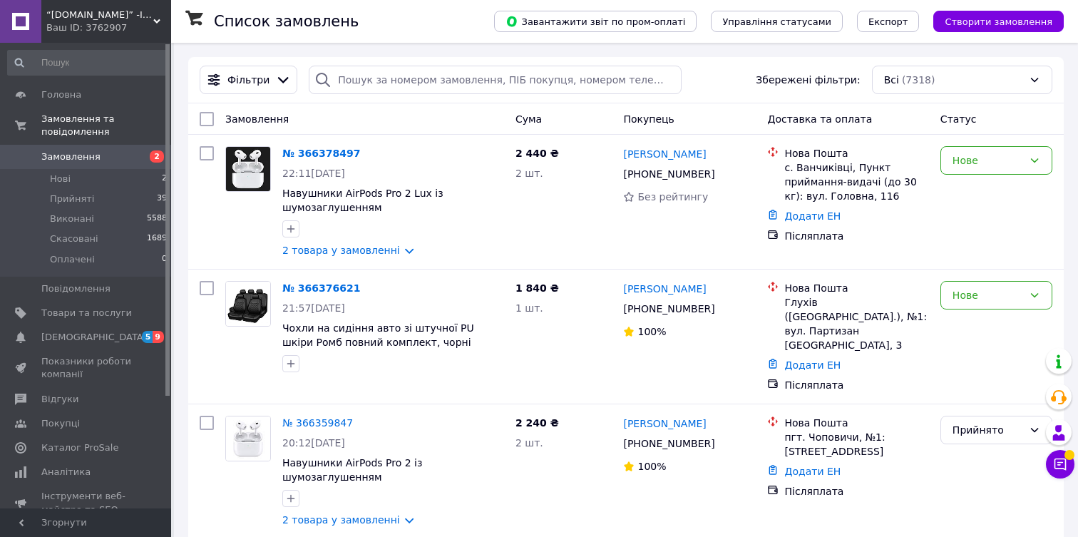
click at [91, 29] on div "Ваш ID: 3762907" at bounding box center [108, 27] width 125 height 13
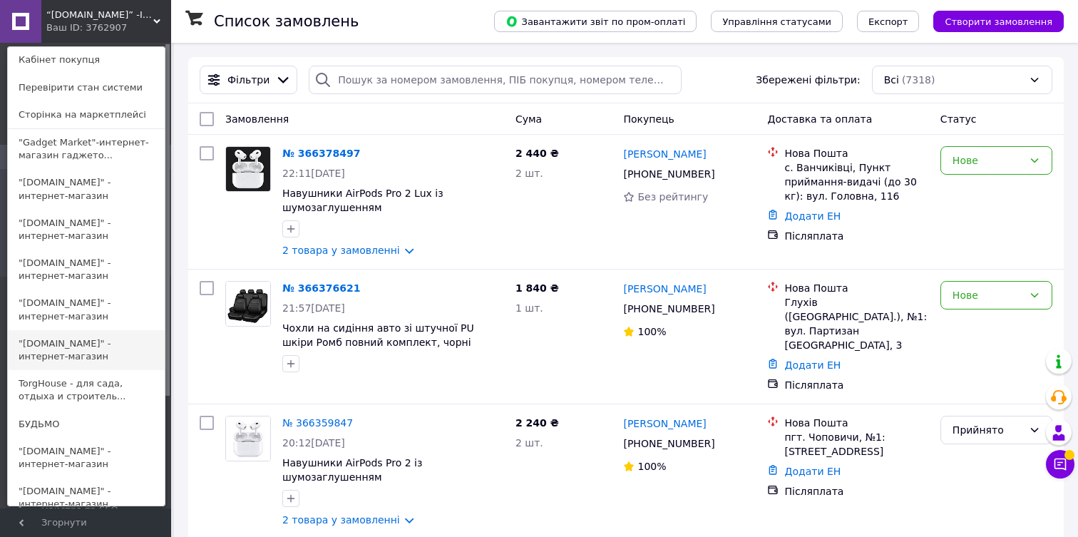
scroll to position [241, 0]
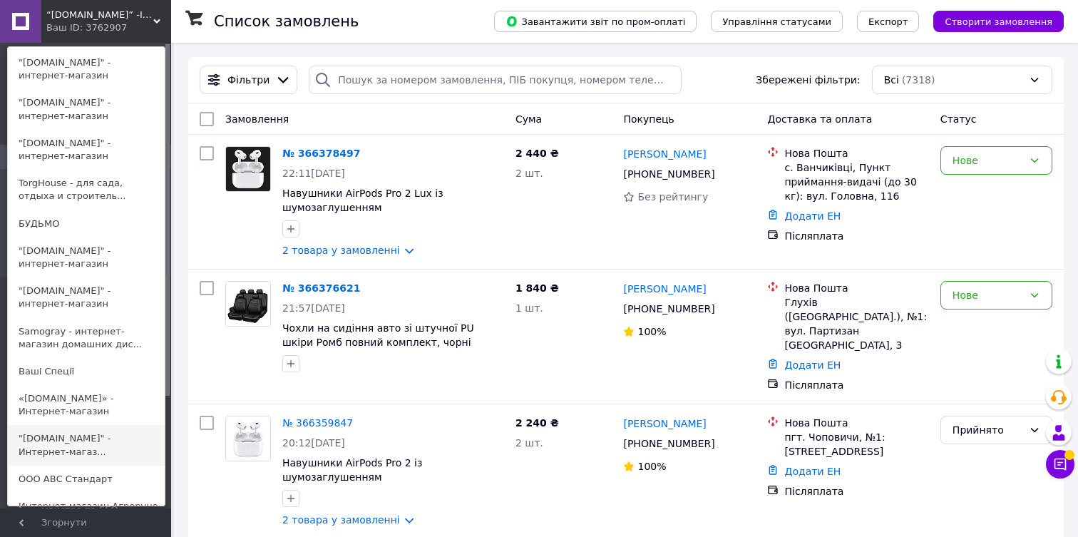
click at [67, 444] on link ""[DOMAIN_NAME]" - Интернет-магаз..." at bounding box center [86, 445] width 157 height 40
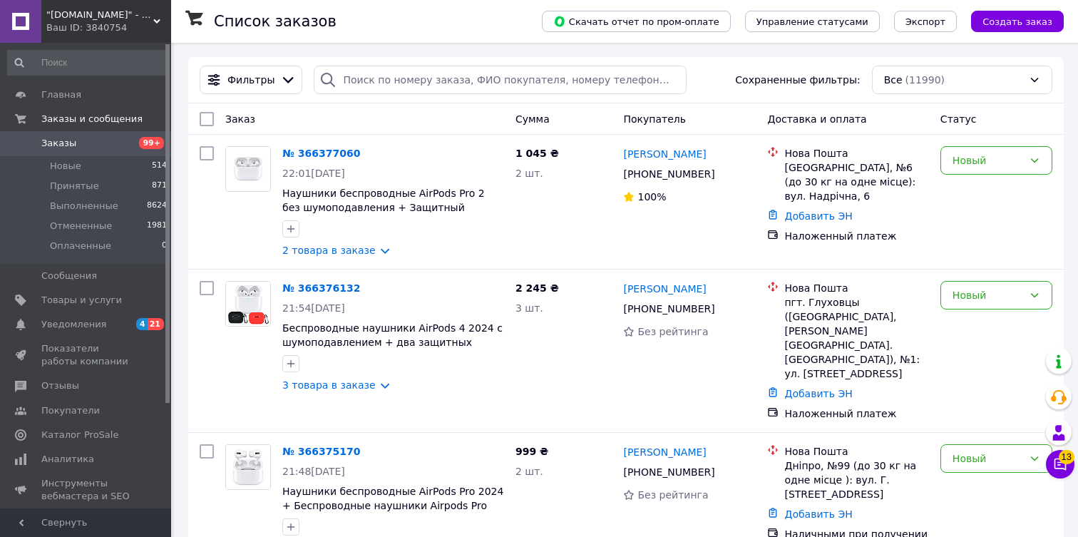
click at [150, 19] on span ""tehnika-ggshop.com.ua" - Интернет-магазин" at bounding box center [99, 15] width 107 height 13
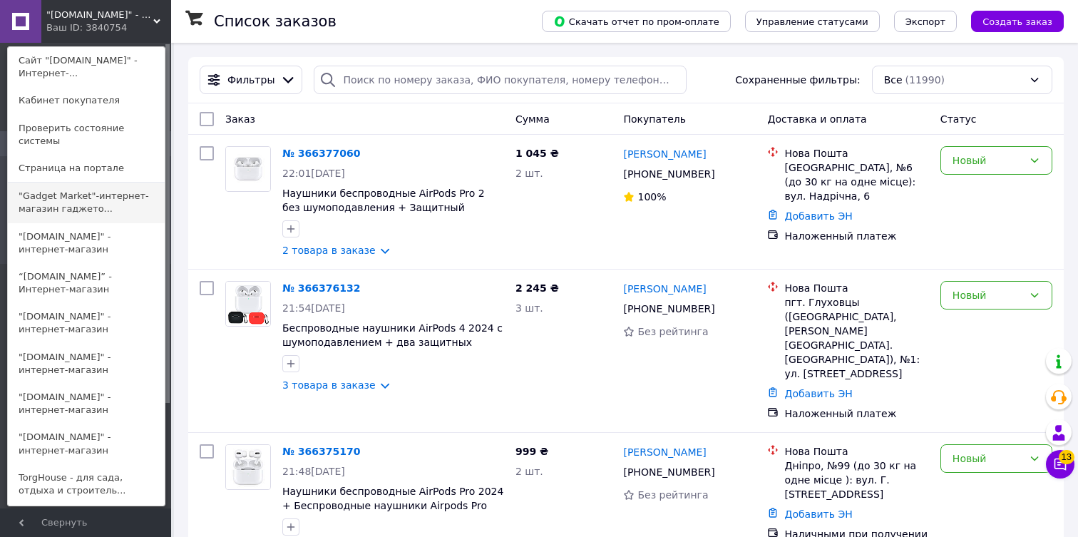
click at [67, 214] on link ""Gadget Market"-интернет-магазин гаджето..." at bounding box center [86, 203] width 157 height 40
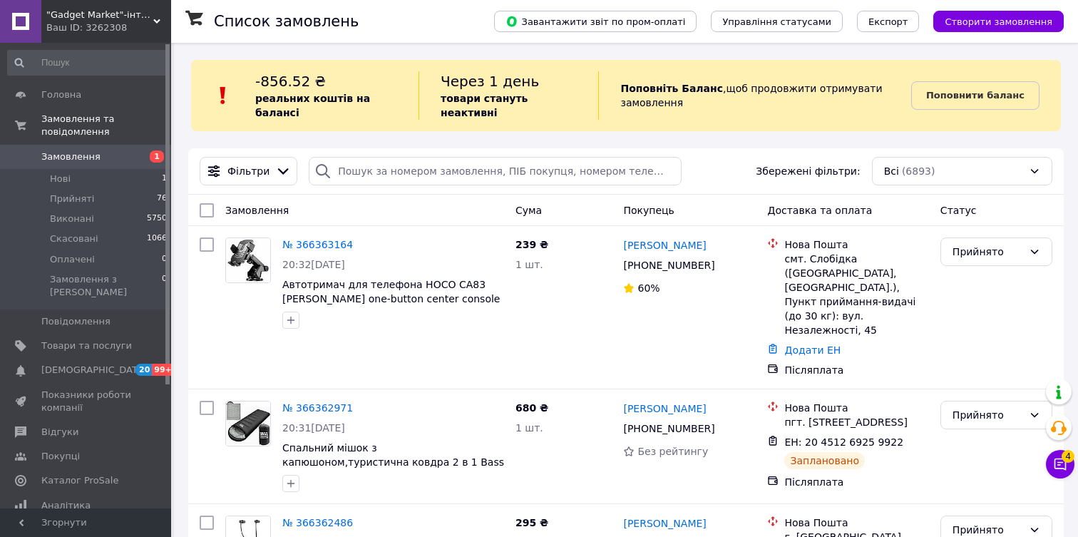
click at [106, 16] on span ""Gadget Market"-інтернет-магазин гаджетів та товарів для дому" at bounding box center [99, 15] width 107 height 13
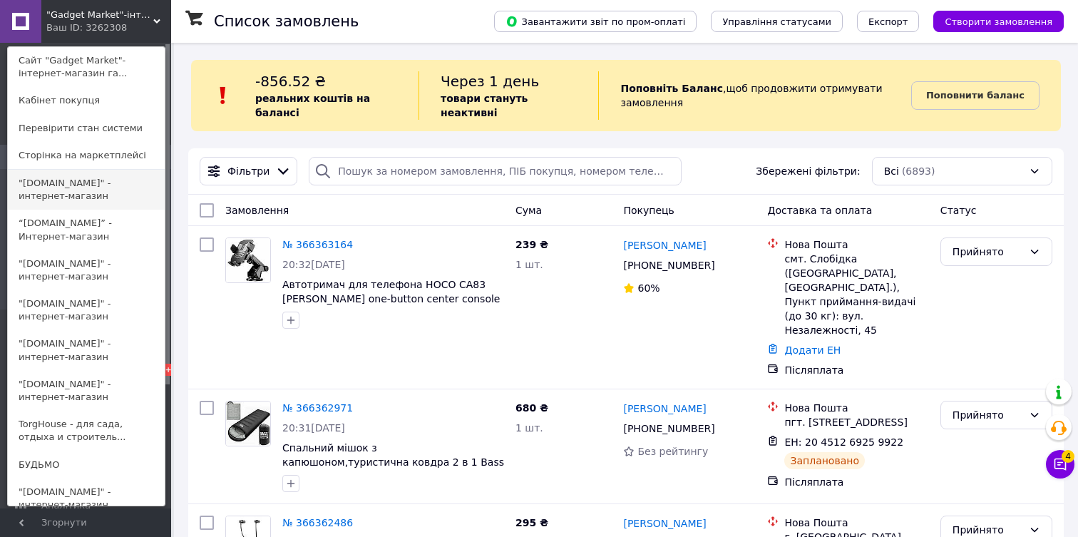
click at [62, 179] on link ""[DOMAIN_NAME]" - интернет-магазин" at bounding box center [86, 190] width 157 height 40
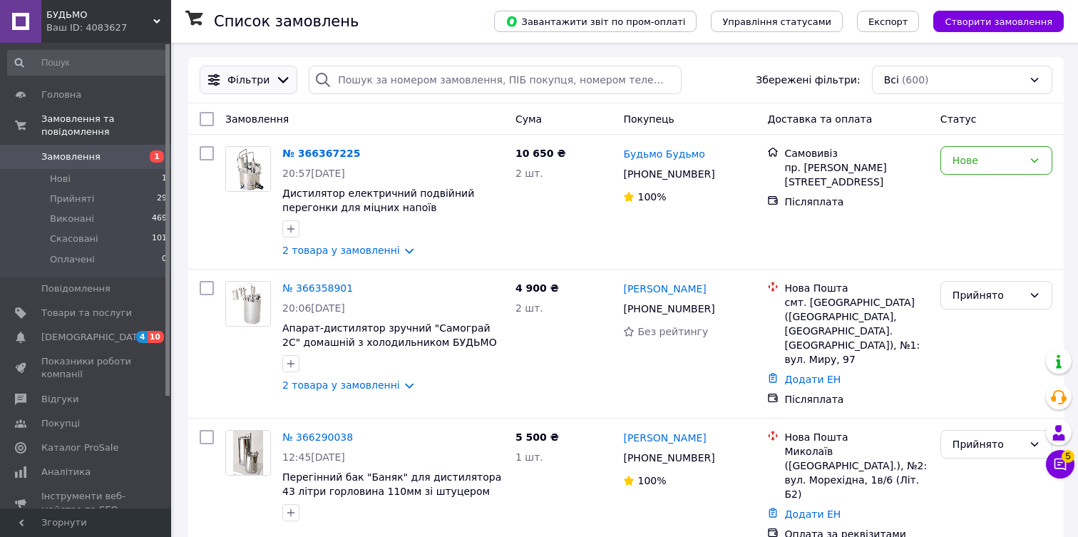
click at [257, 82] on span "Фільтри" at bounding box center [248, 80] width 42 height 14
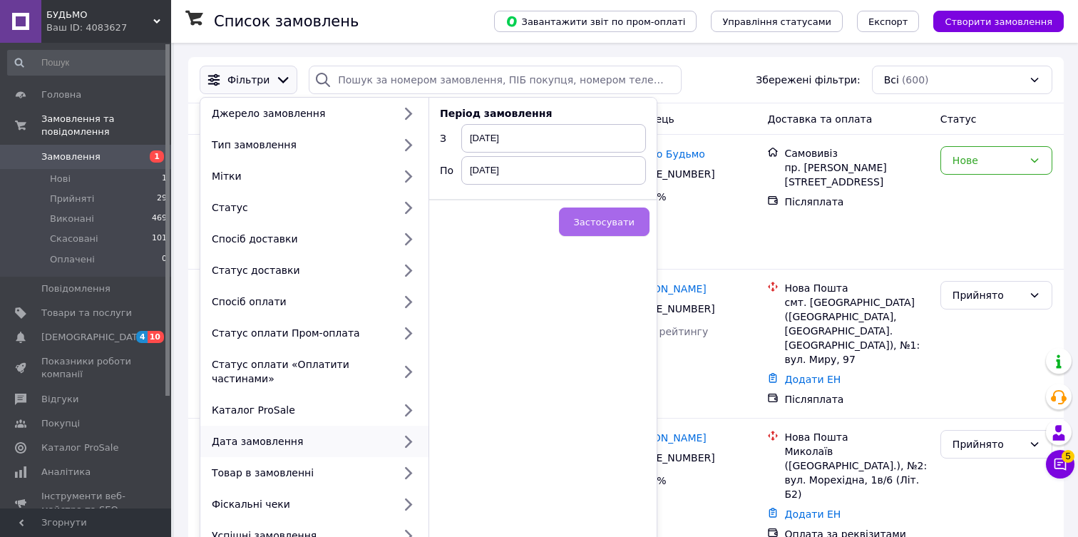
click at [629, 225] on span "Застосувати" at bounding box center [604, 222] width 61 height 11
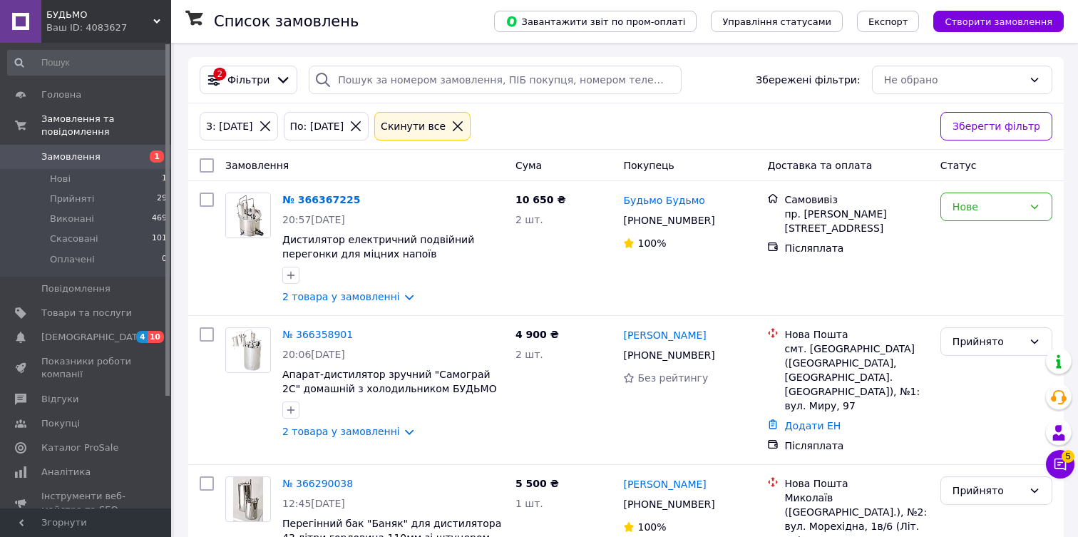
click at [208, 168] on input "checkbox" at bounding box center [207, 165] width 14 height 14
checkbox input "true"
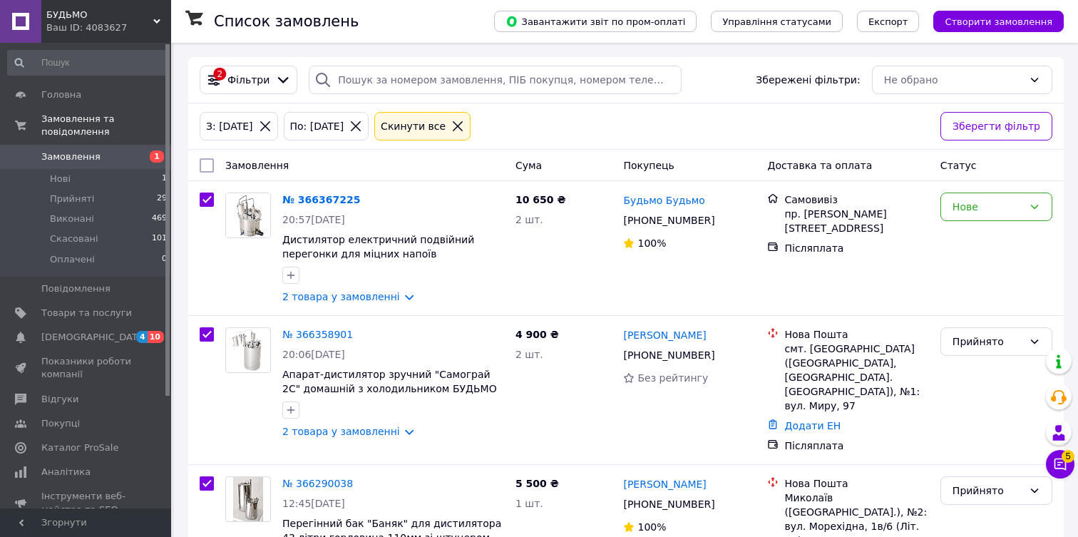
checkbox input "true"
click at [111, 19] on span "БУДЬМО" at bounding box center [99, 15] width 107 height 13
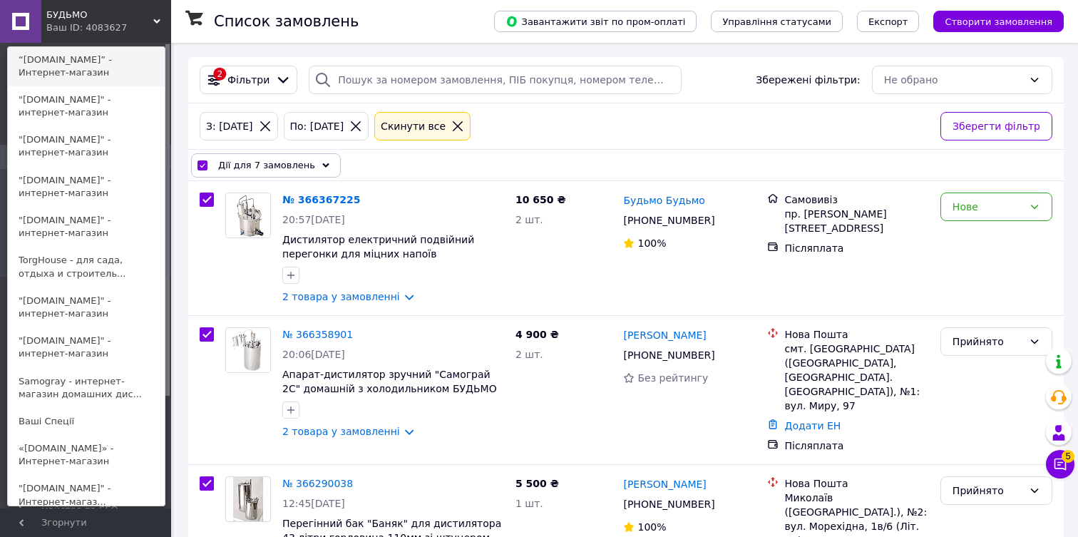
scroll to position [195, 0]
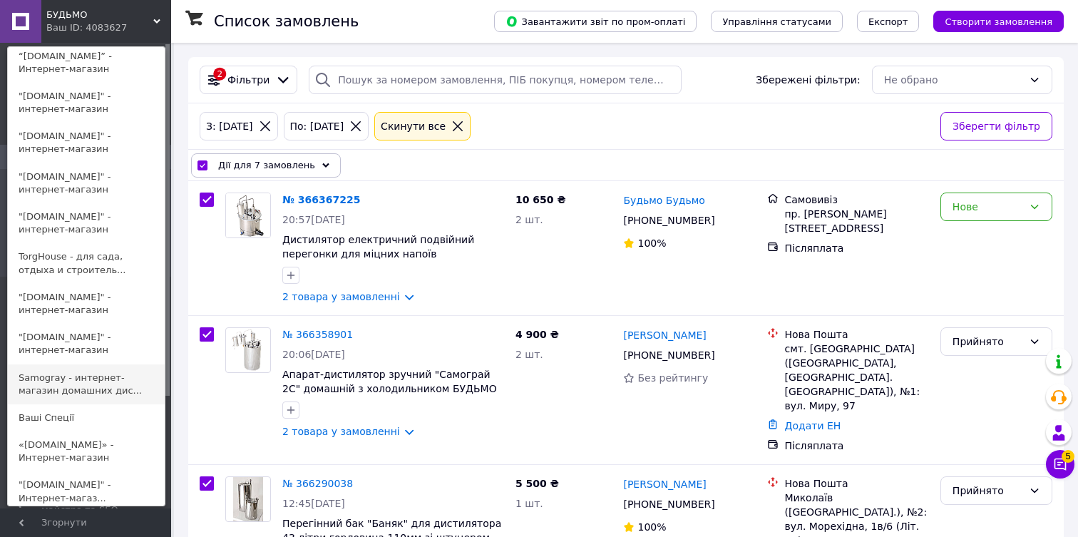
click at [98, 379] on link "Samogray - интернет-магазин домашних дис..." at bounding box center [86, 384] width 157 height 40
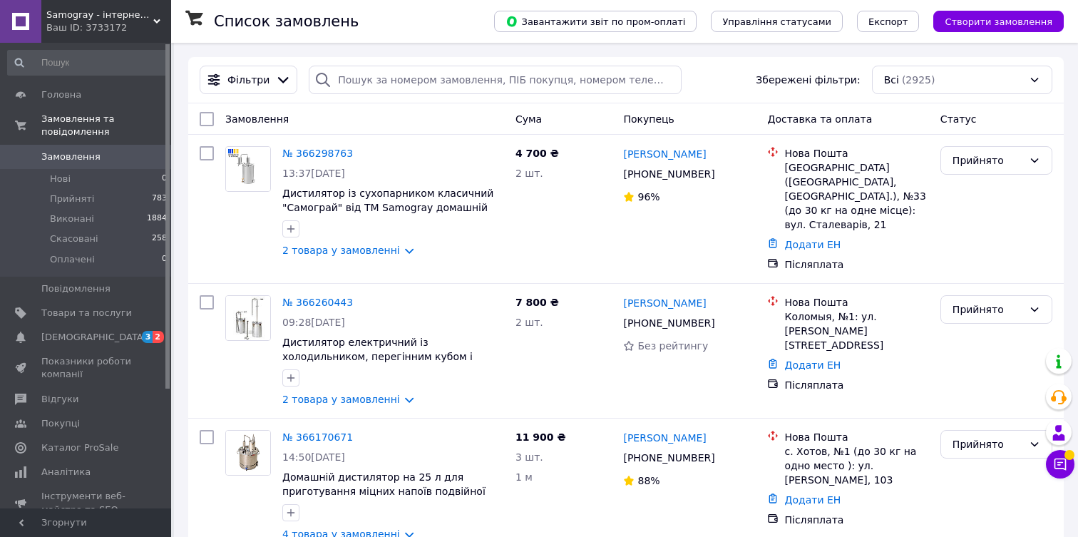
click at [138, 31] on div "Ваш ID: 3733172" at bounding box center [108, 27] width 125 height 13
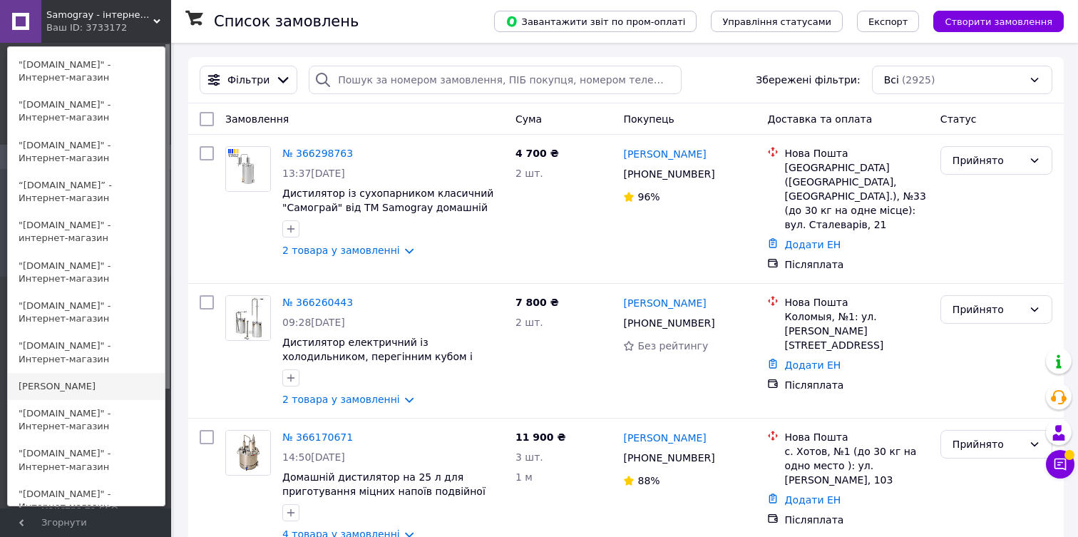
scroll to position [778, 0]
click at [72, 422] on link ""[DOMAIN_NAME]" - Интернет-магазин" at bounding box center [86, 419] width 157 height 40
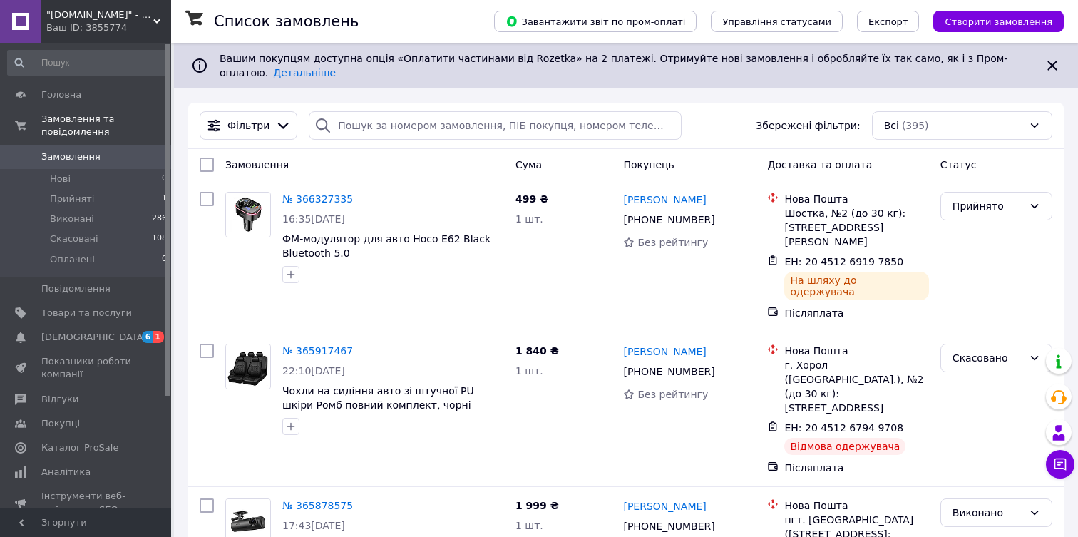
click at [91, 27] on div "Ваш ID: 3855774" at bounding box center [108, 27] width 125 height 13
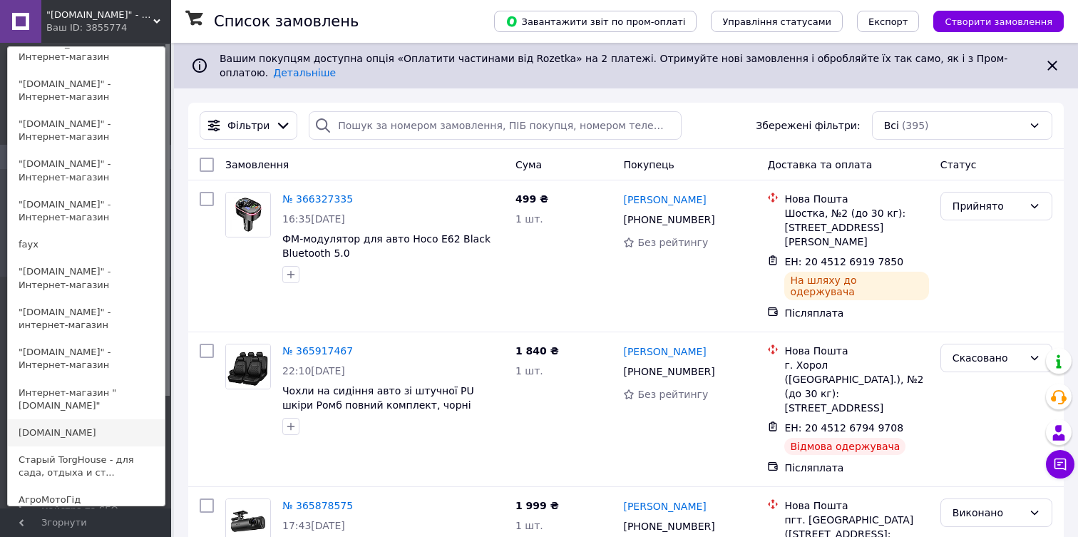
scroll to position [1159, 0]
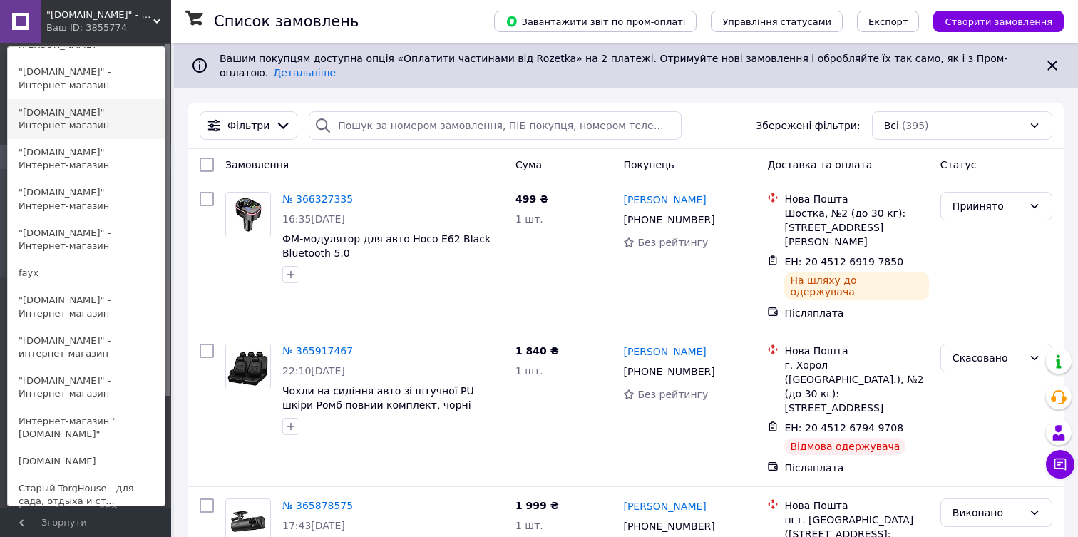
click at [98, 115] on link ""[DOMAIN_NAME]" - Интернет-магазин" at bounding box center [86, 119] width 157 height 40
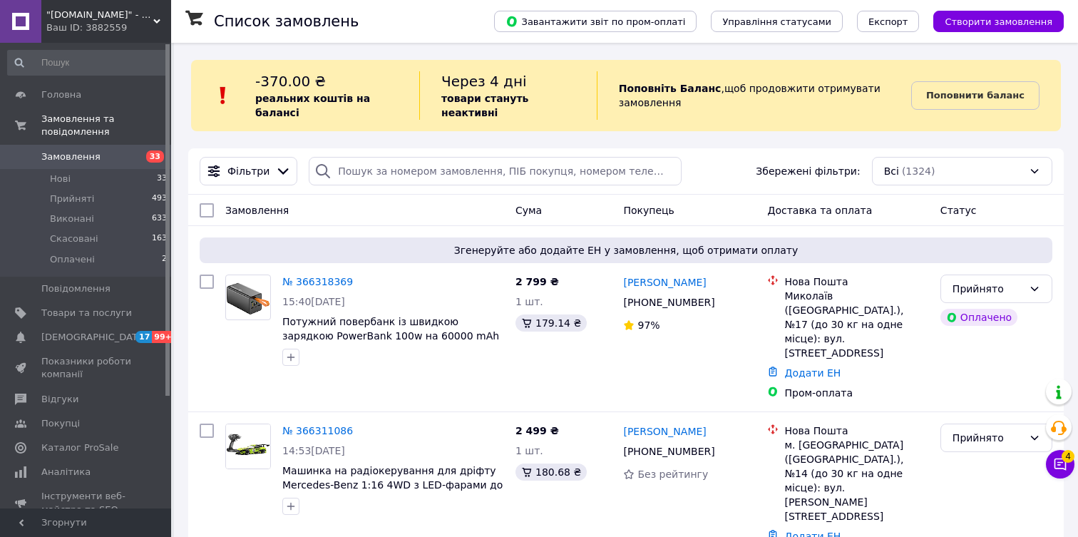
click at [108, 17] on span ""[DOMAIN_NAME]" - Інтернет-магазин" at bounding box center [99, 15] width 107 height 13
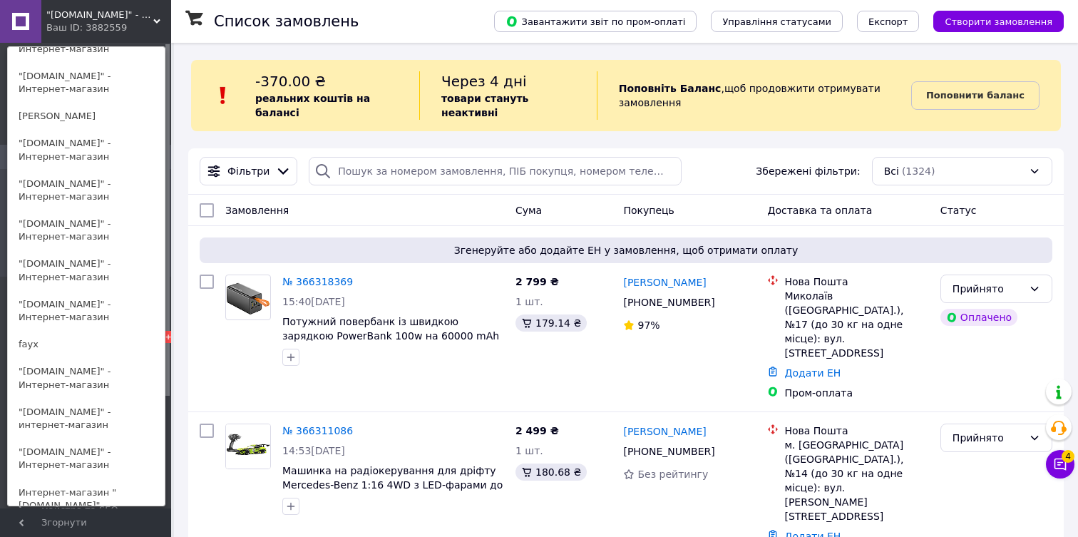
scroll to position [1091, 0]
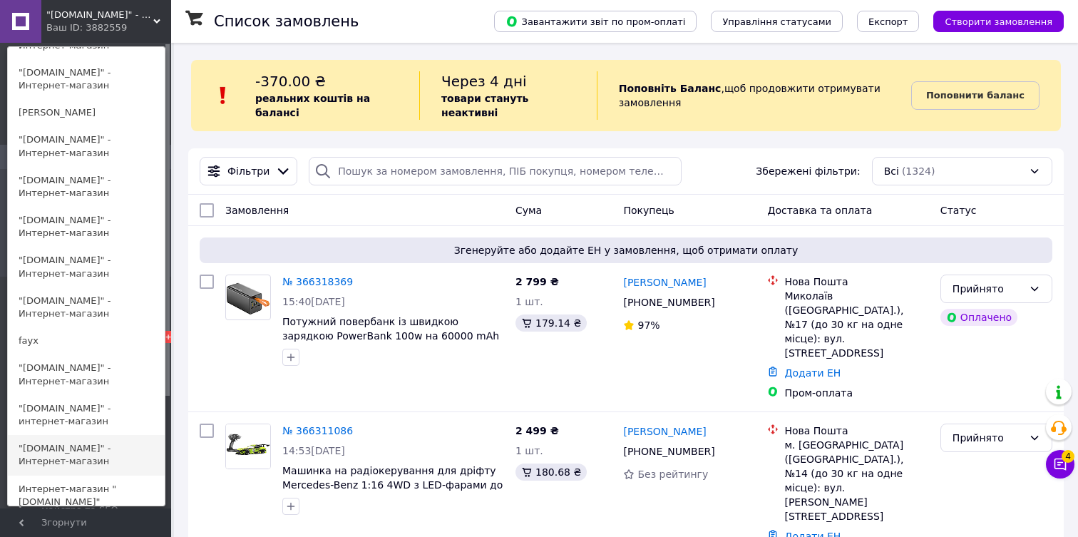
click at [78, 457] on link ""oneshop1.com.ua" - Интернет-магазин" at bounding box center [86, 455] width 157 height 40
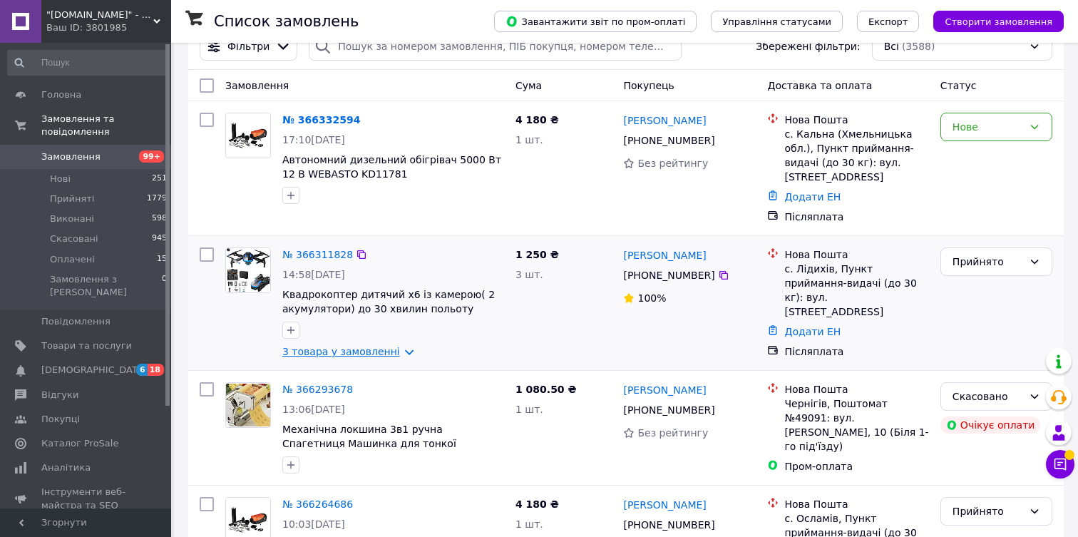
scroll to position [16, 0]
